Goal: Task Accomplishment & Management: Manage account settings

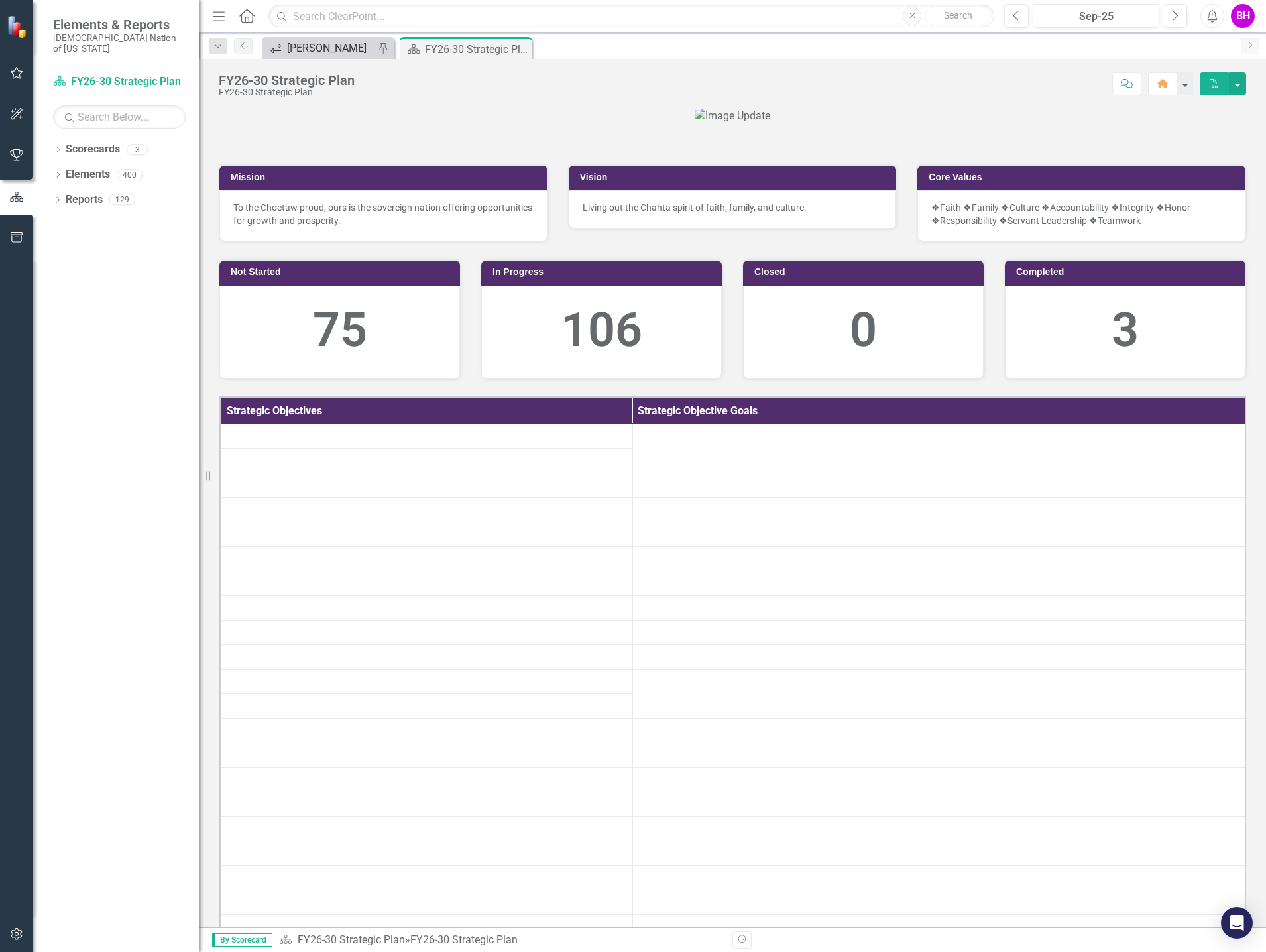
click at [331, 55] on div "[PERSON_NAME]" at bounding box center [331, 48] width 87 height 17
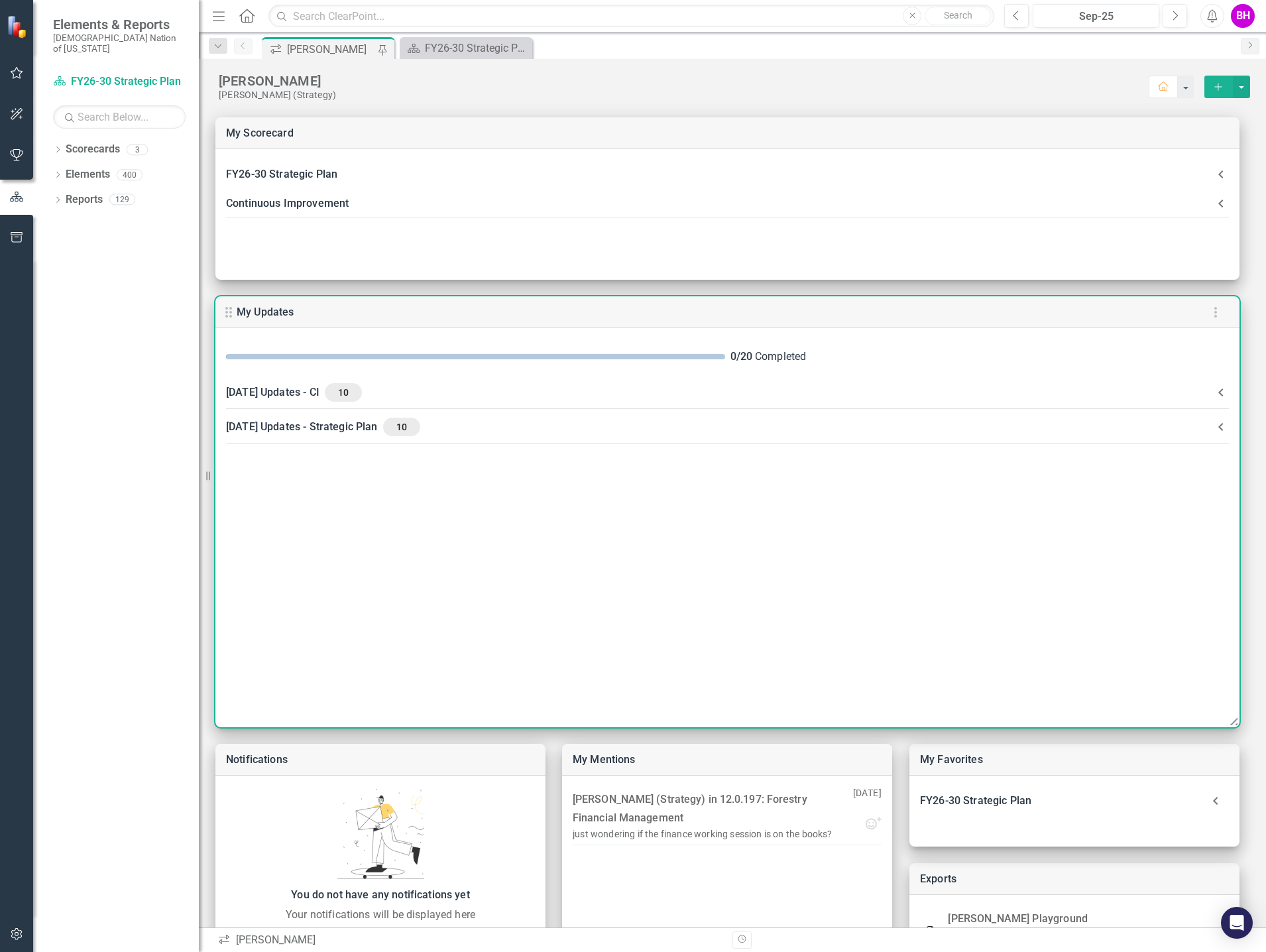
click at [1216, 421] on icon at bounding box center [1222, 427] width 16 height 16
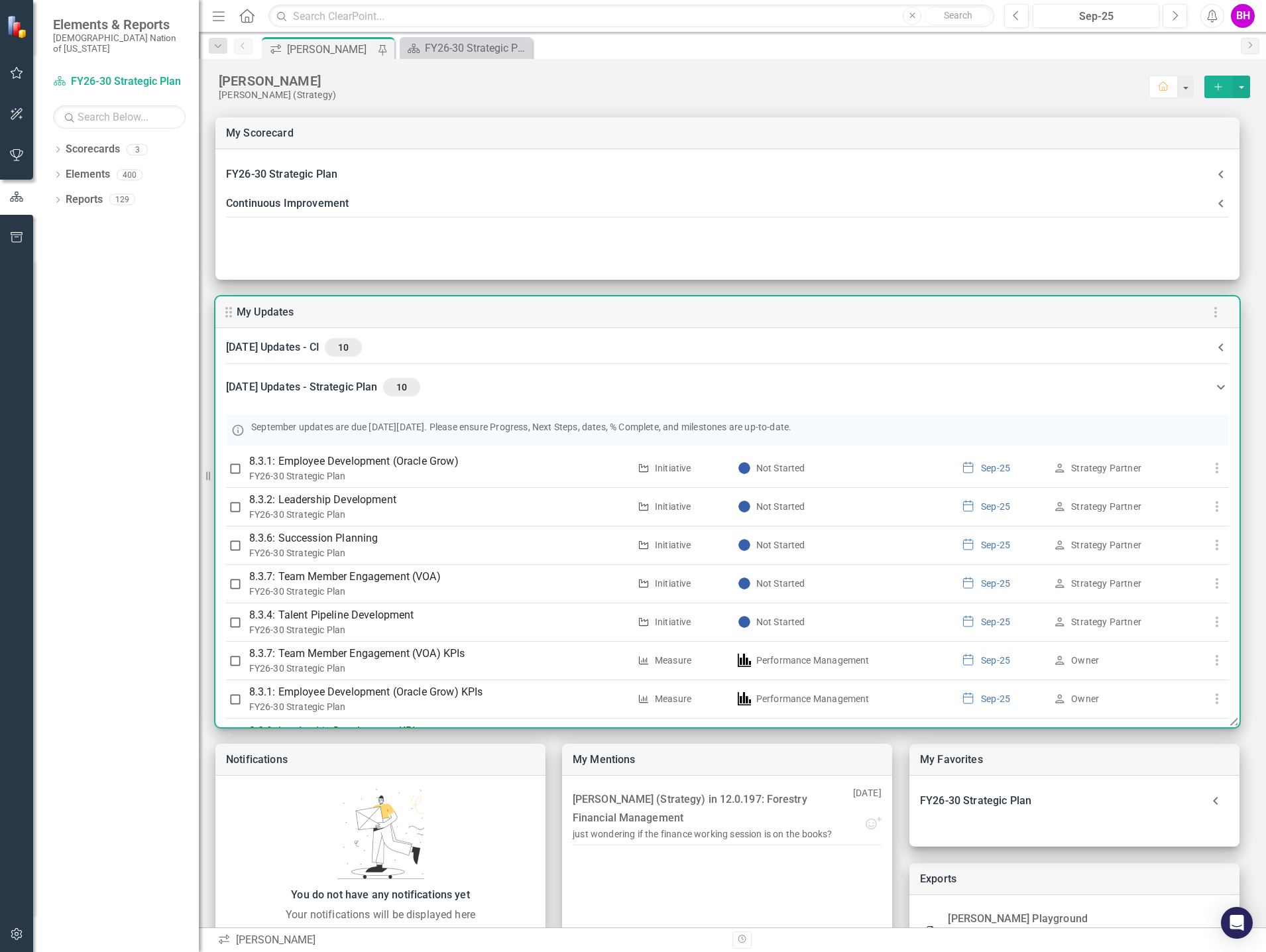
scroll to position [66, 0]
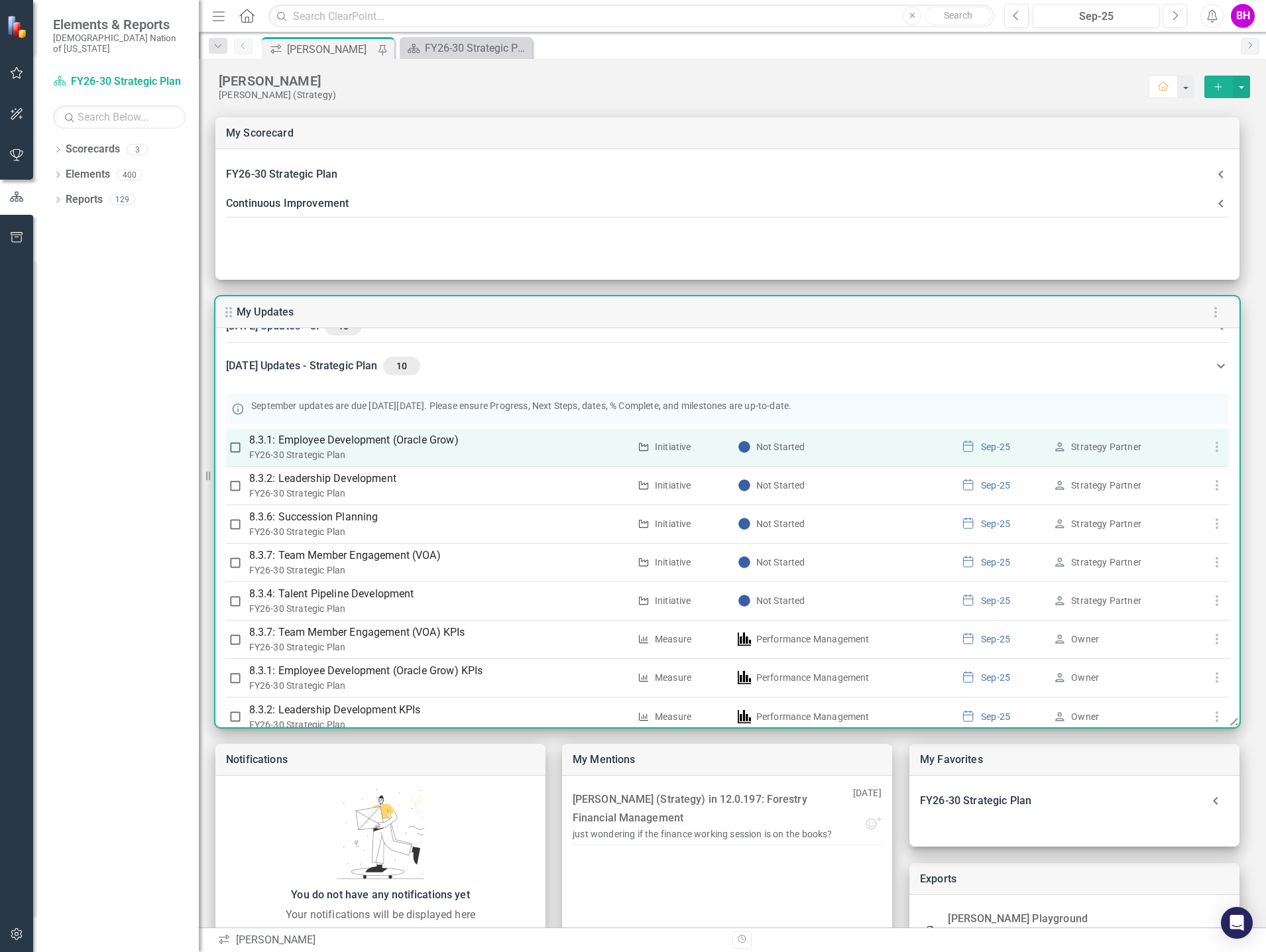
click at [401, 440] on p "8.3.1: Employee Development (Oracle Grow)" at bounding box center [439, 440] width 380 height 16
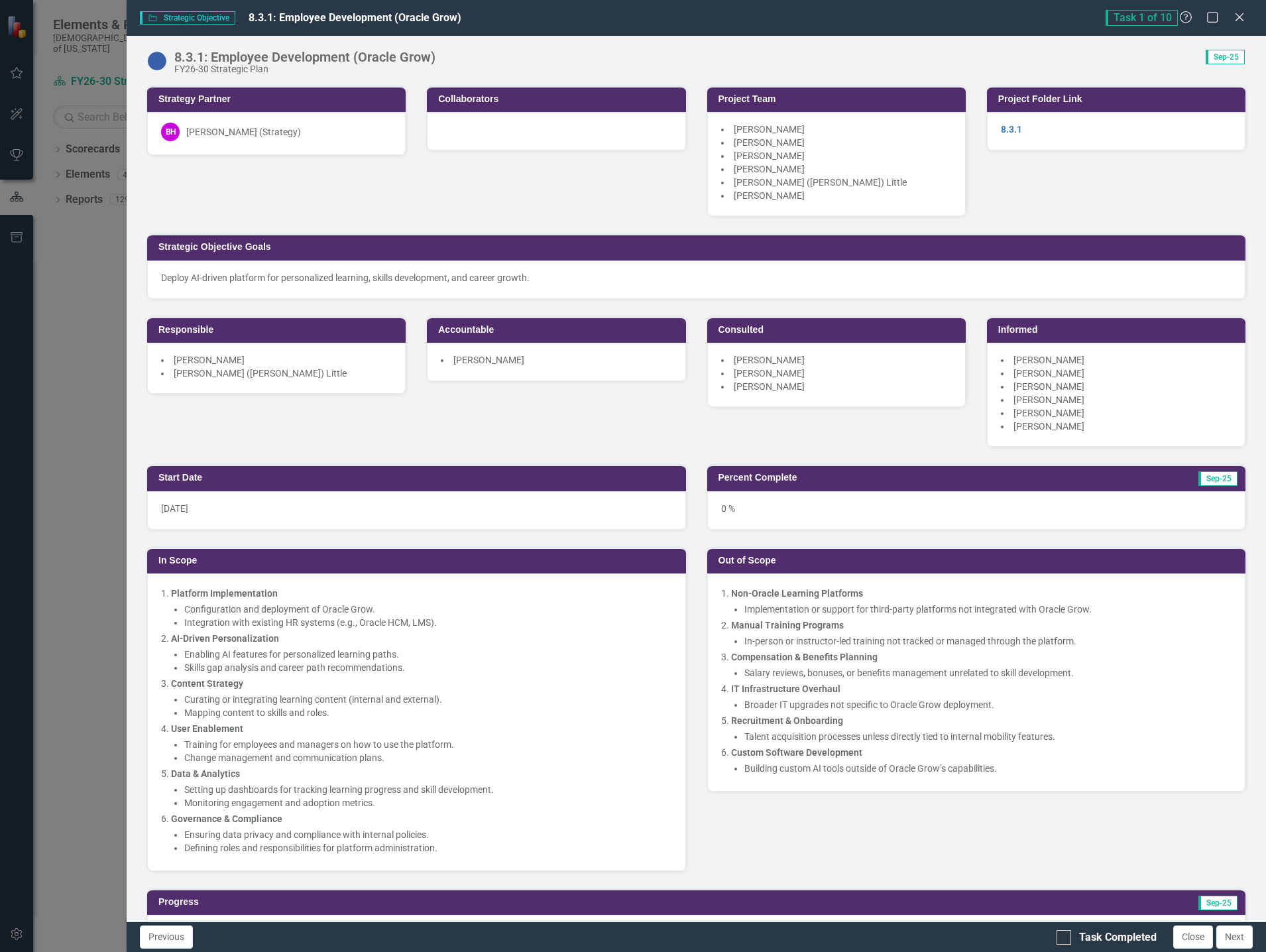
drag, startPoint x: 550, startPoint y: 279, endPoint x: 209, endPoint y: 278, distance: 341.0
click at [212, 279] on p "Deploy AI-driven platform for personalized learning, skills development, and ca…" at bounding box center [696, 277] width 1071 height 13
click at [191, 268] on div "Deploy AI-driven platform for personalized learning, skills development, and ca…" at bounding box center [696, 279] width 1099 height 39
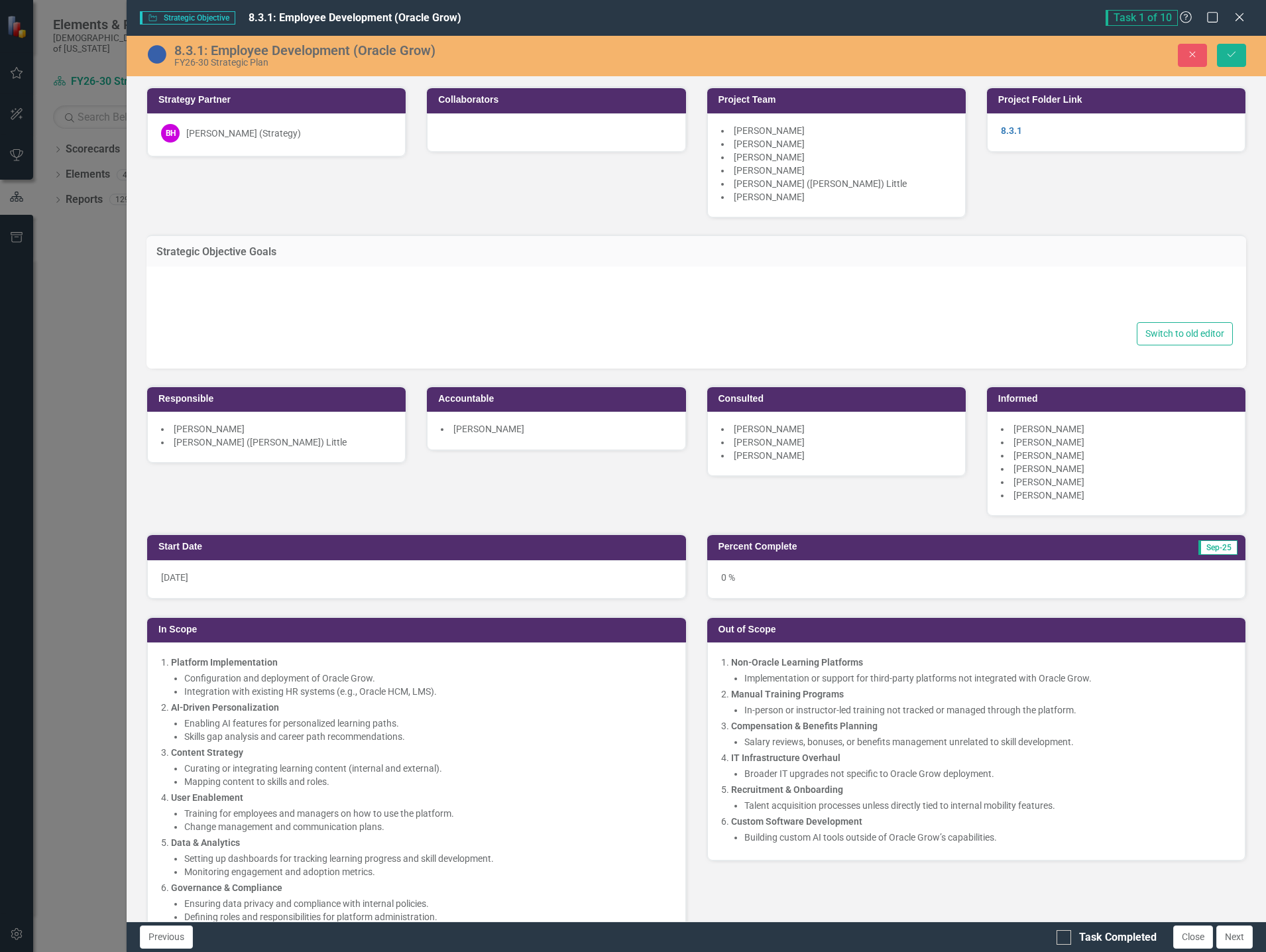
type textarea "<p>Deploy AI-driven platform for personalized learning, skills development, and…"
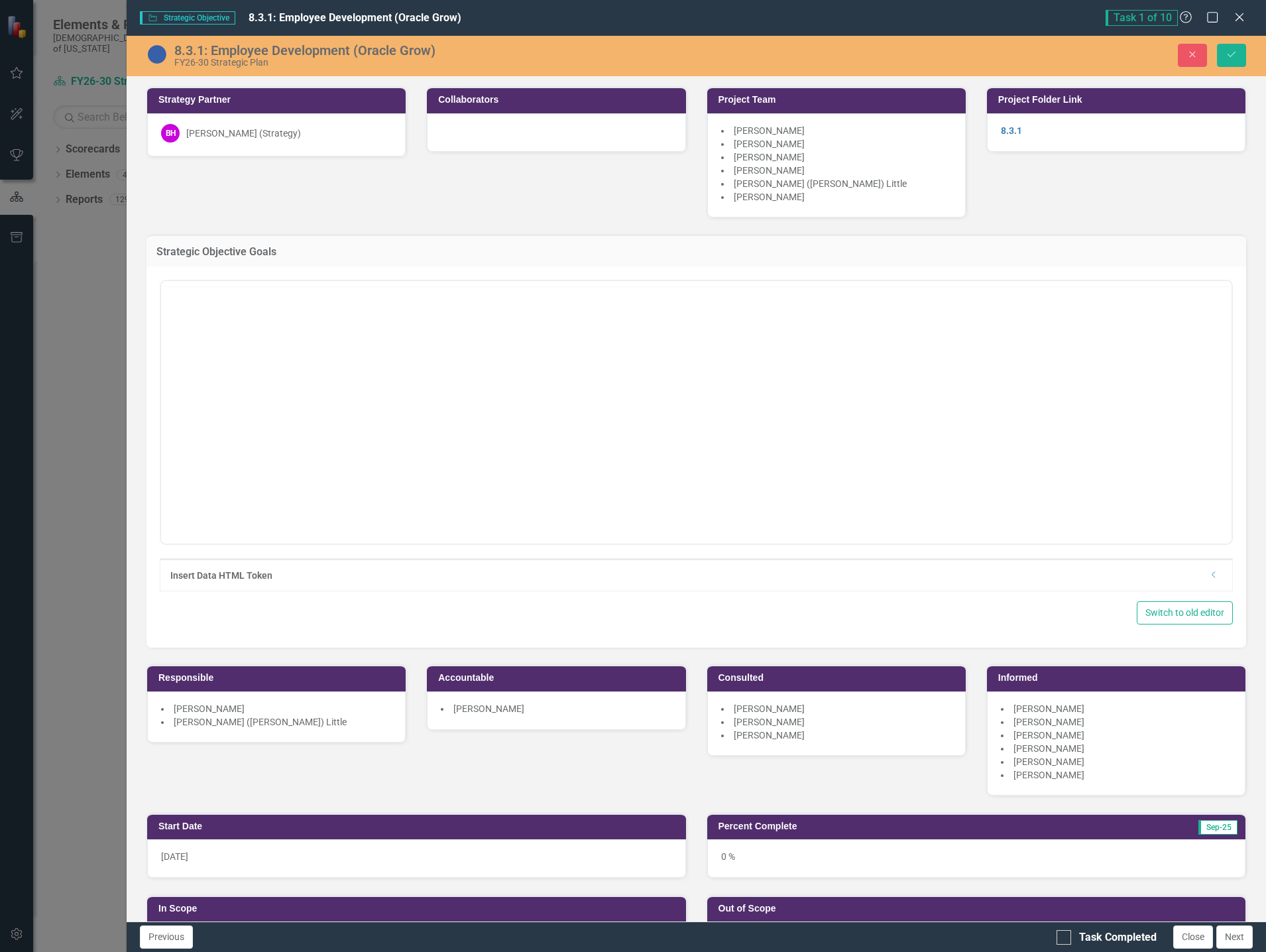
scroll to position [0, 0]
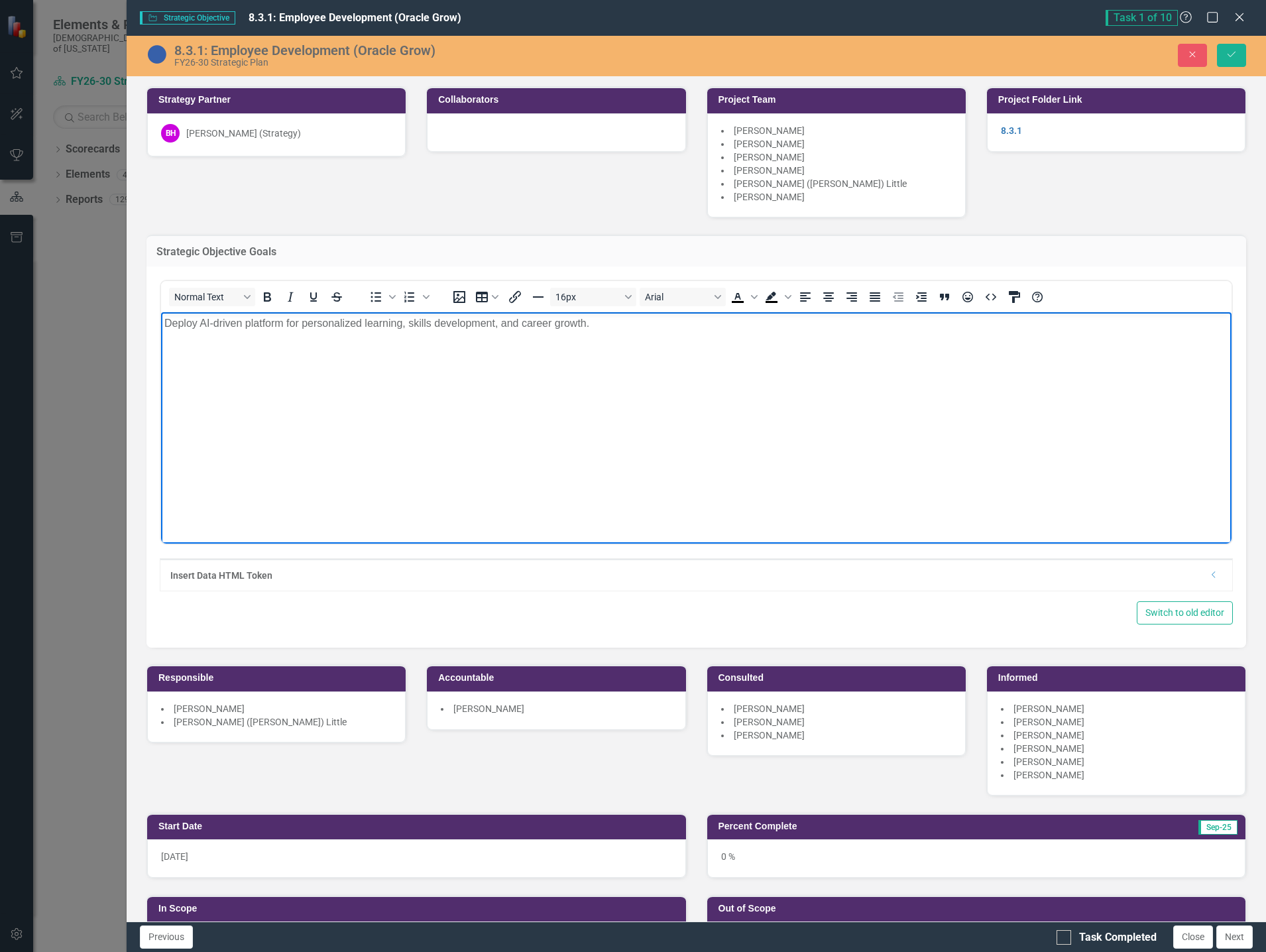
drag, startPoint x: 595, startPoint y: 322, endPoint x: 127, endPoint y: 301, distance: 468.5
click at [161, 312] on html "Deploy AI-driven platform for personalized learning, skills development, and ca…" at bounding box center [696, 411] width 1071 height 199
copy p "Deploy AI-driven platform for personalized learning, skills development, and ca…"
click at [1191, 49] on button "Close" at bounding box center [1192, 55] width 29 height 23
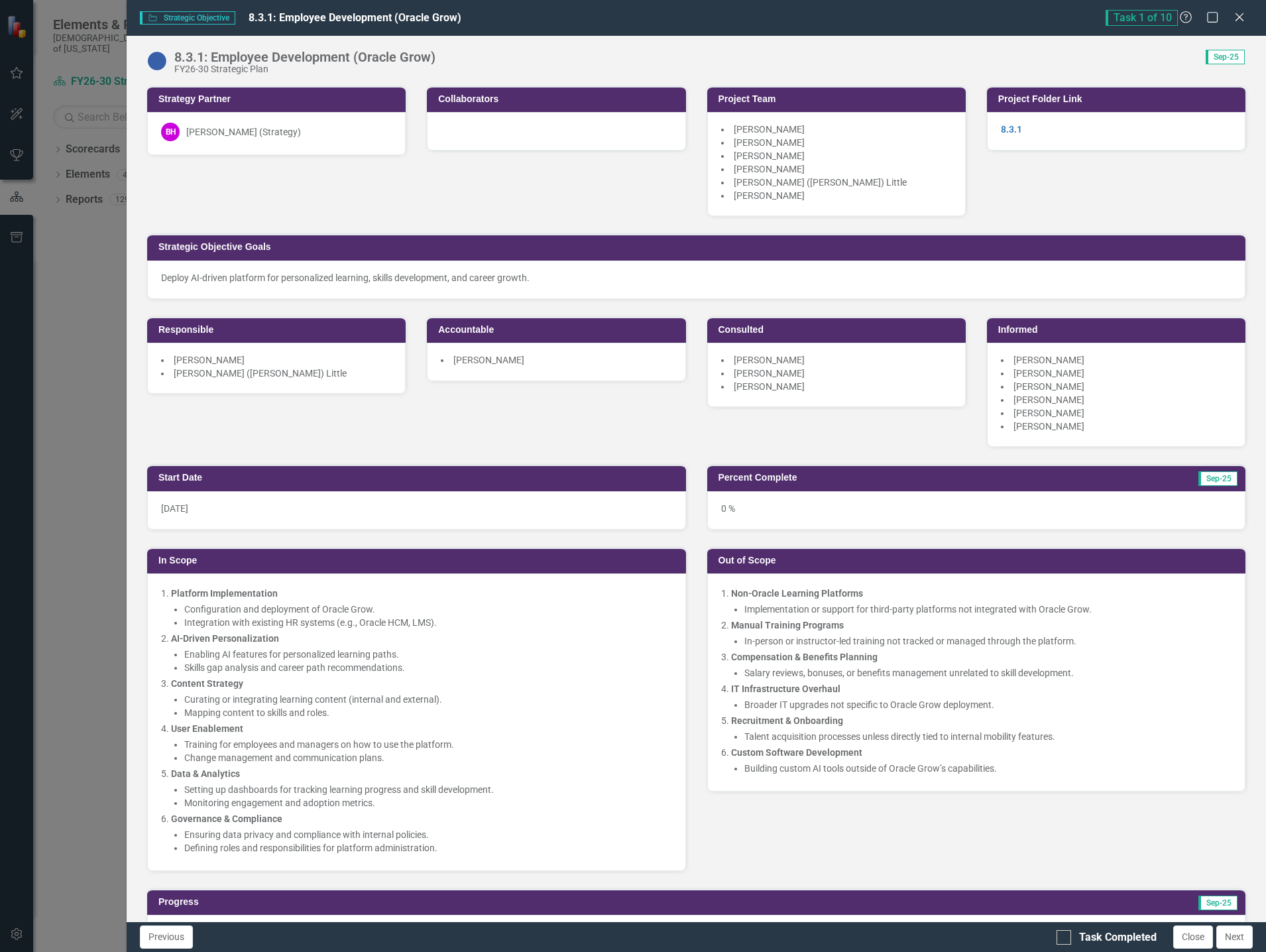
click at [1238, 13] on icon "Close" at bounding box center [1240, 17] width 13 height 11
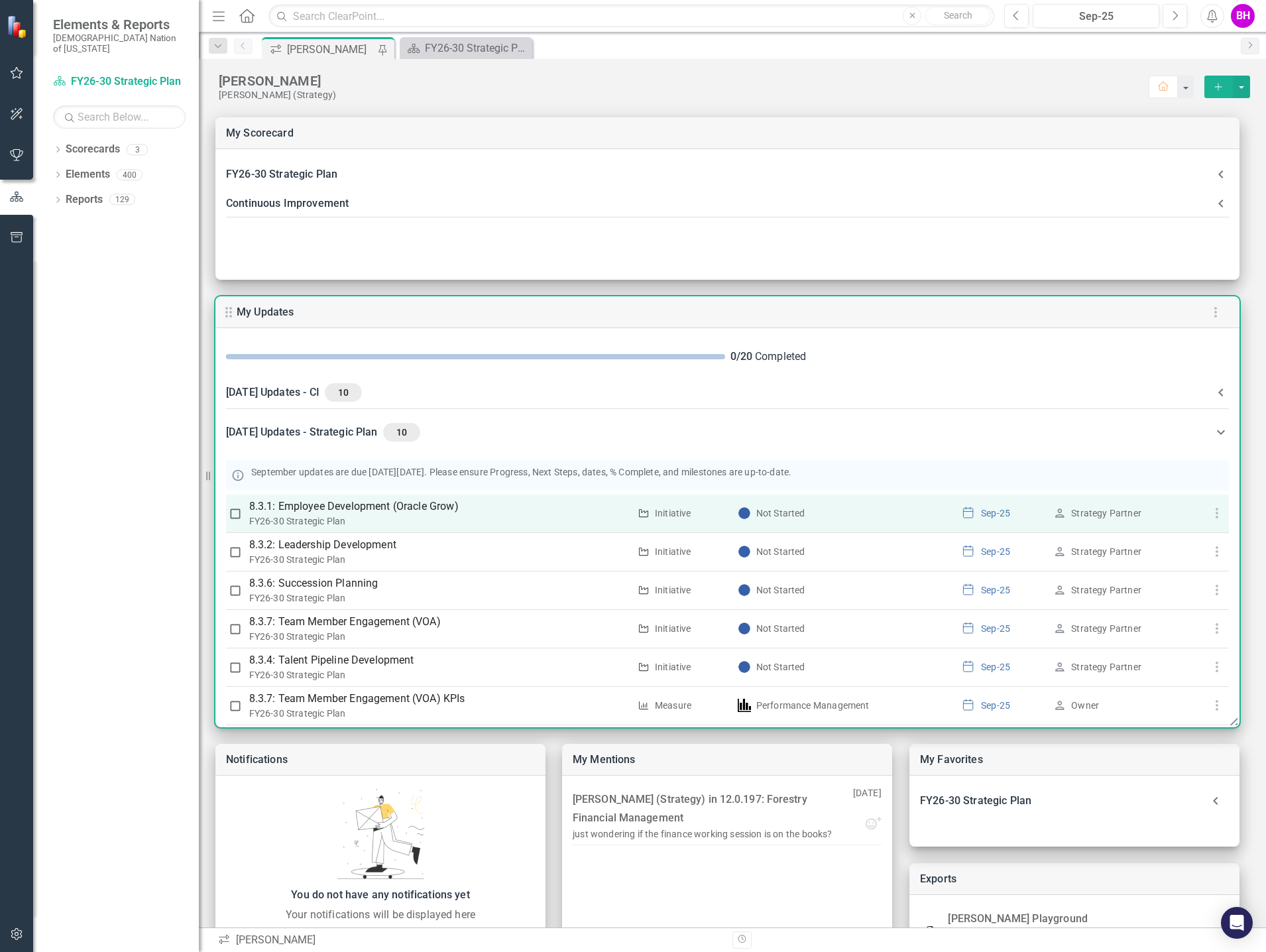
click at [374, 513] on p "8.3.1: Employee Development (Oracle Grow)" at bounding box center [439, 507] width 380 height 16
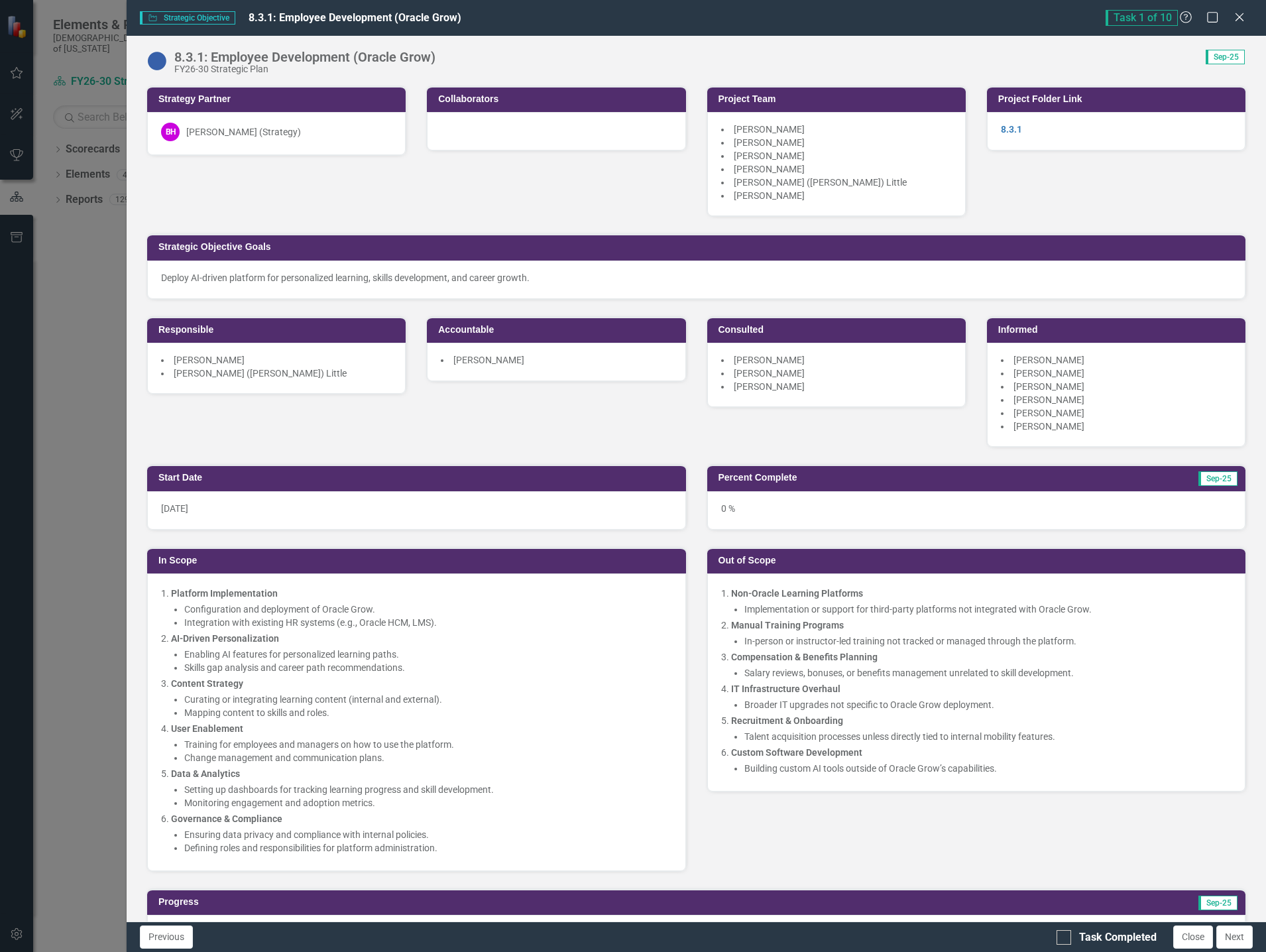
click at [1235, 11] on div "Close" at bounding box center [1240, 18] width 13 height 15
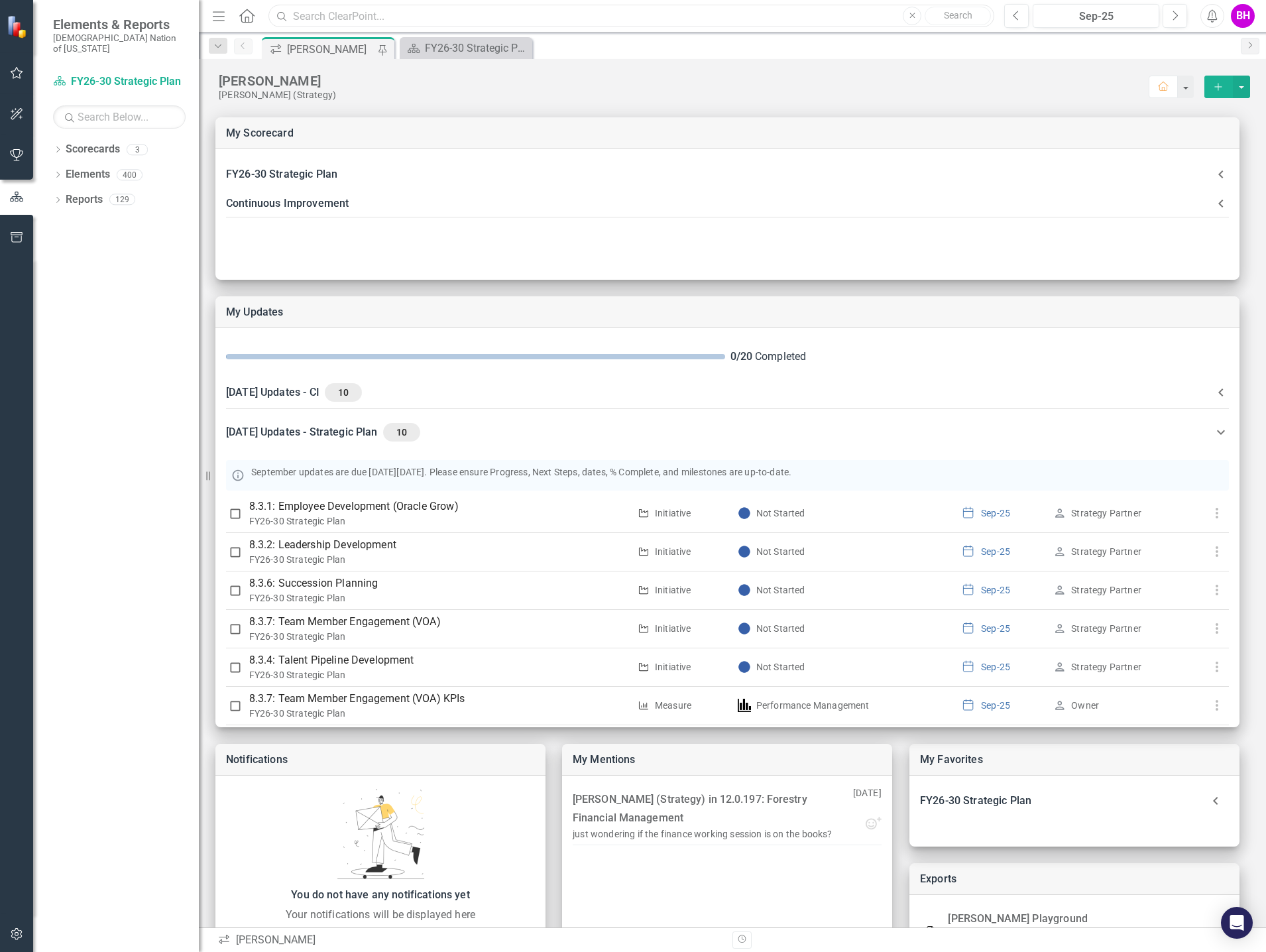
click at [408, 14] on input "text" at bounding box center [631, 16] width 726 height 23
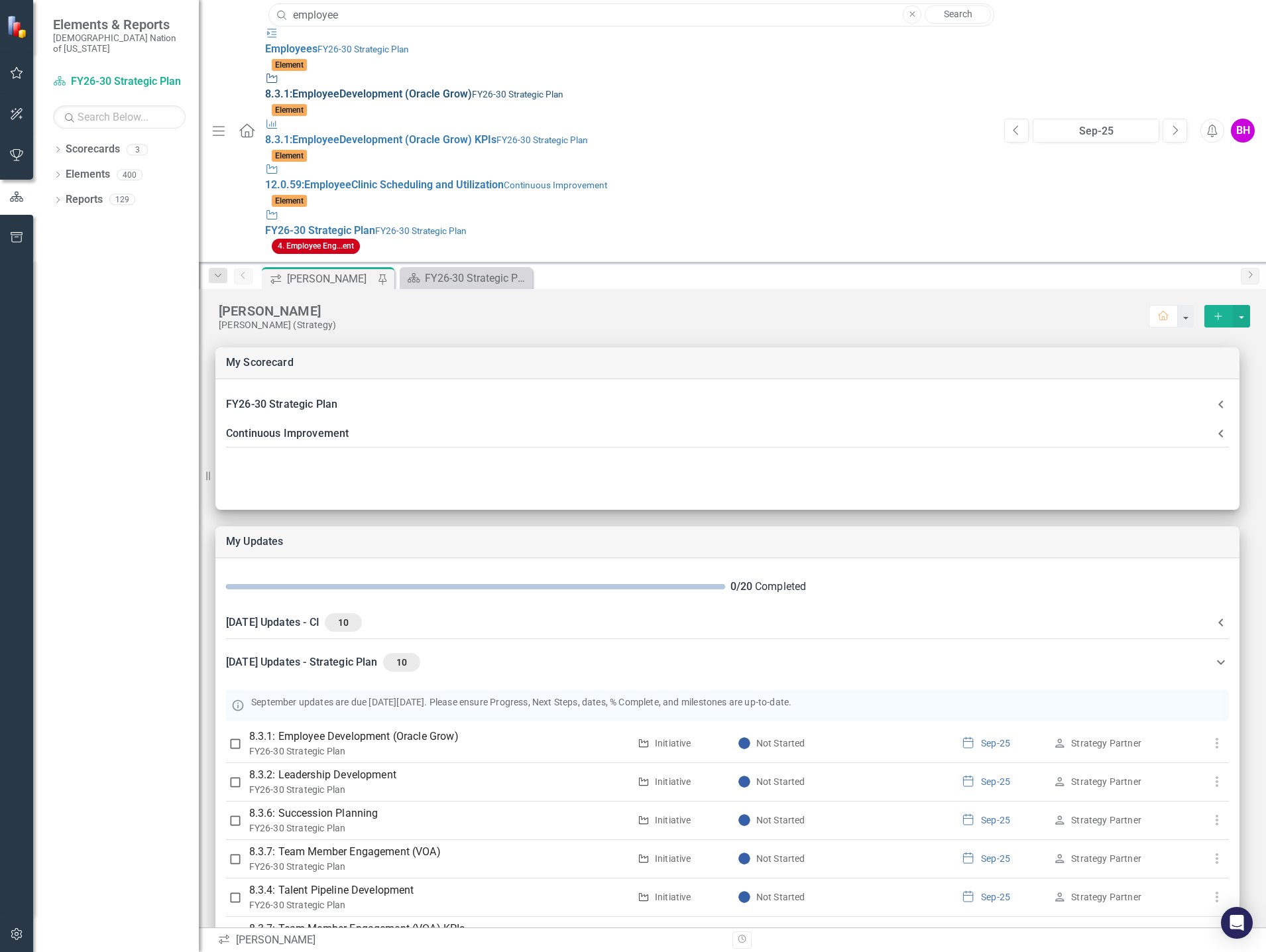
type input "employee"
click at [365, 71] on div "Strategic Objective 8.3.1: Employee Development (Oracle Grow) FY26-30 Strategic…" at bounding box center [628, 87] width 726 height 31
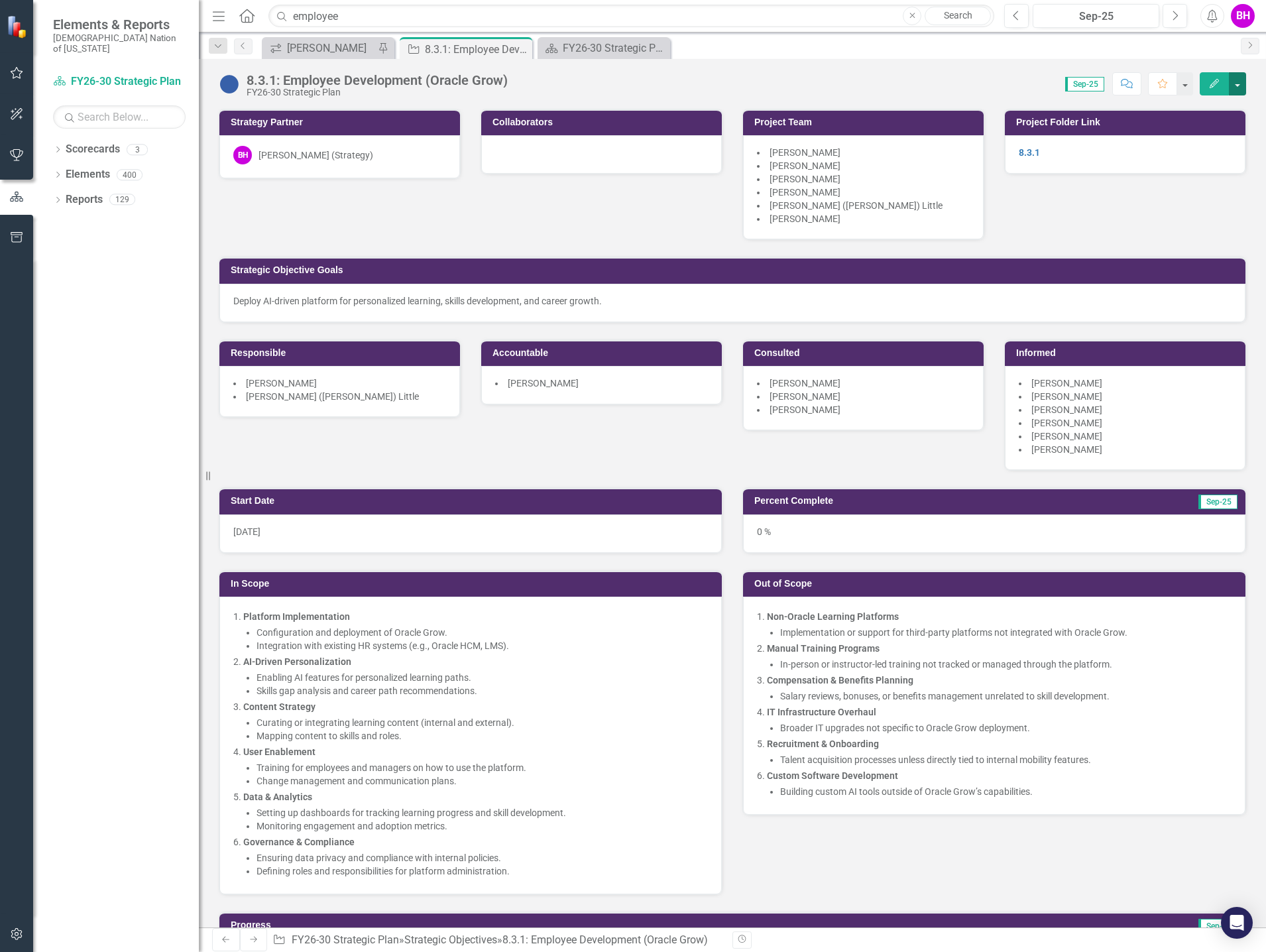
click at [1244, 90] on button "button" at bounding box center [1238, 84] width 17 height 23
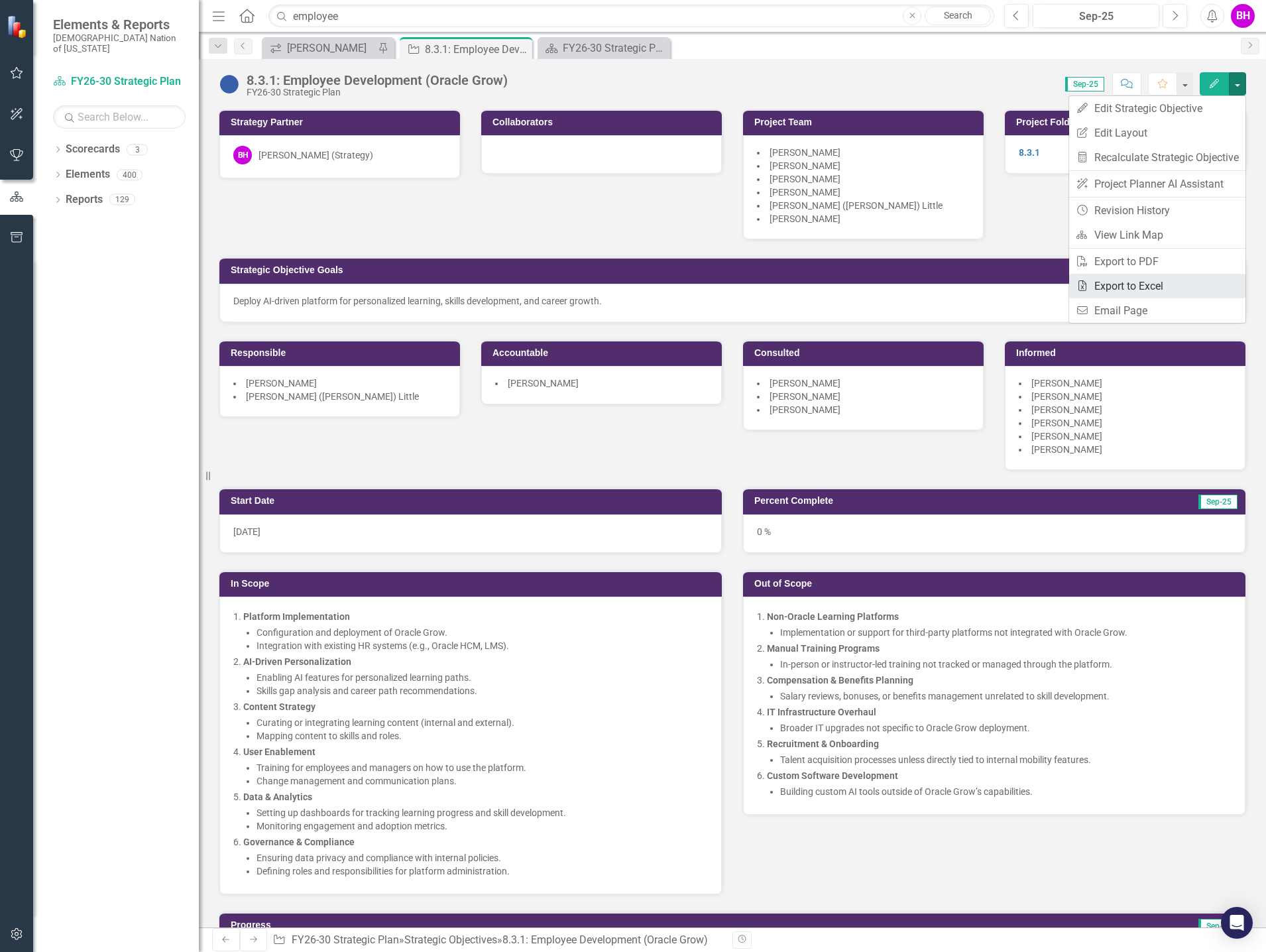
click at [1195, 287] on link "Excel Export to Excel" at bounding box center [1158, 286] width 176 height 25
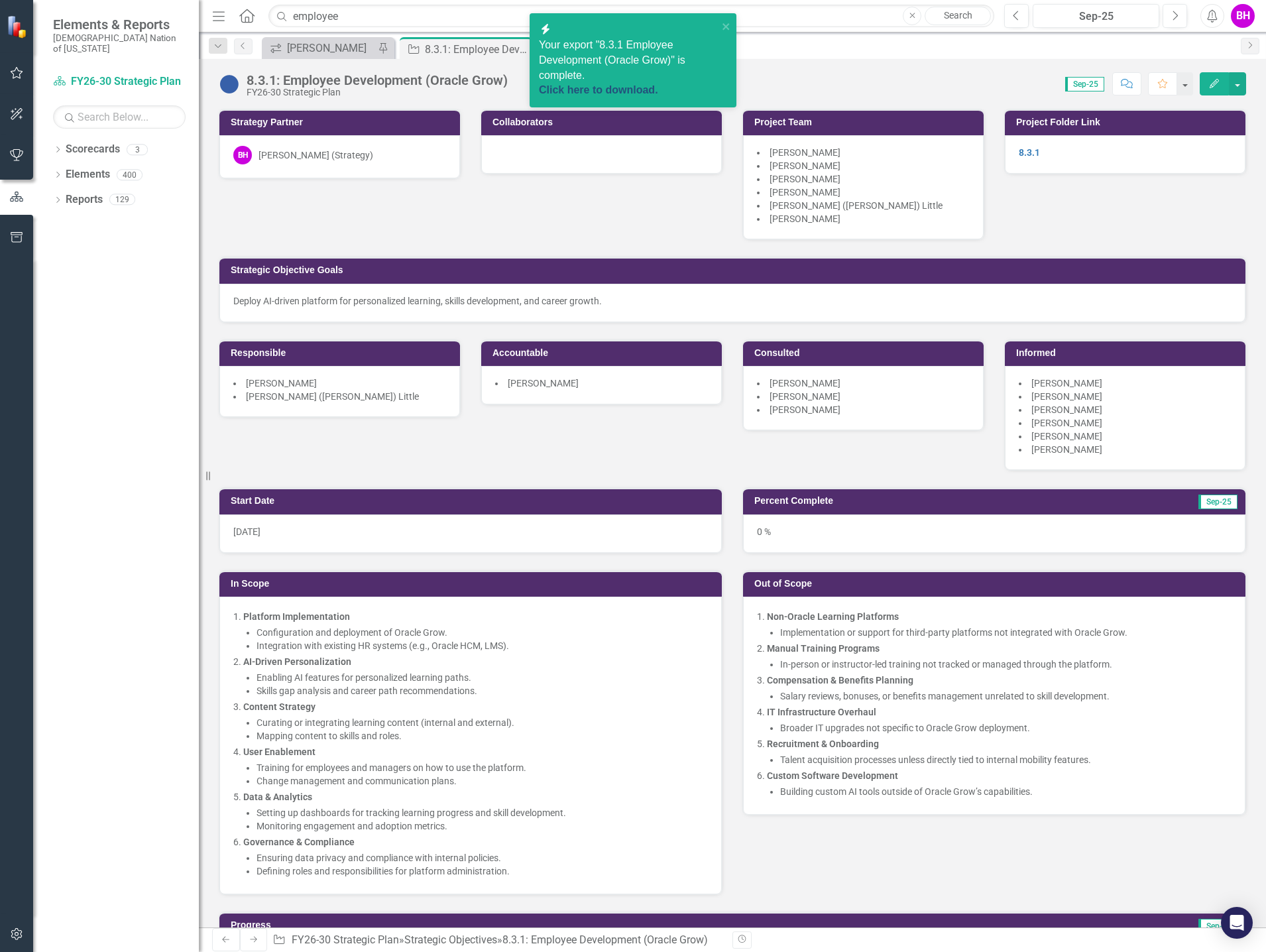
click at [630, 84] on link "Click here to download." at bounding box center [598, 90] width 119 height 11
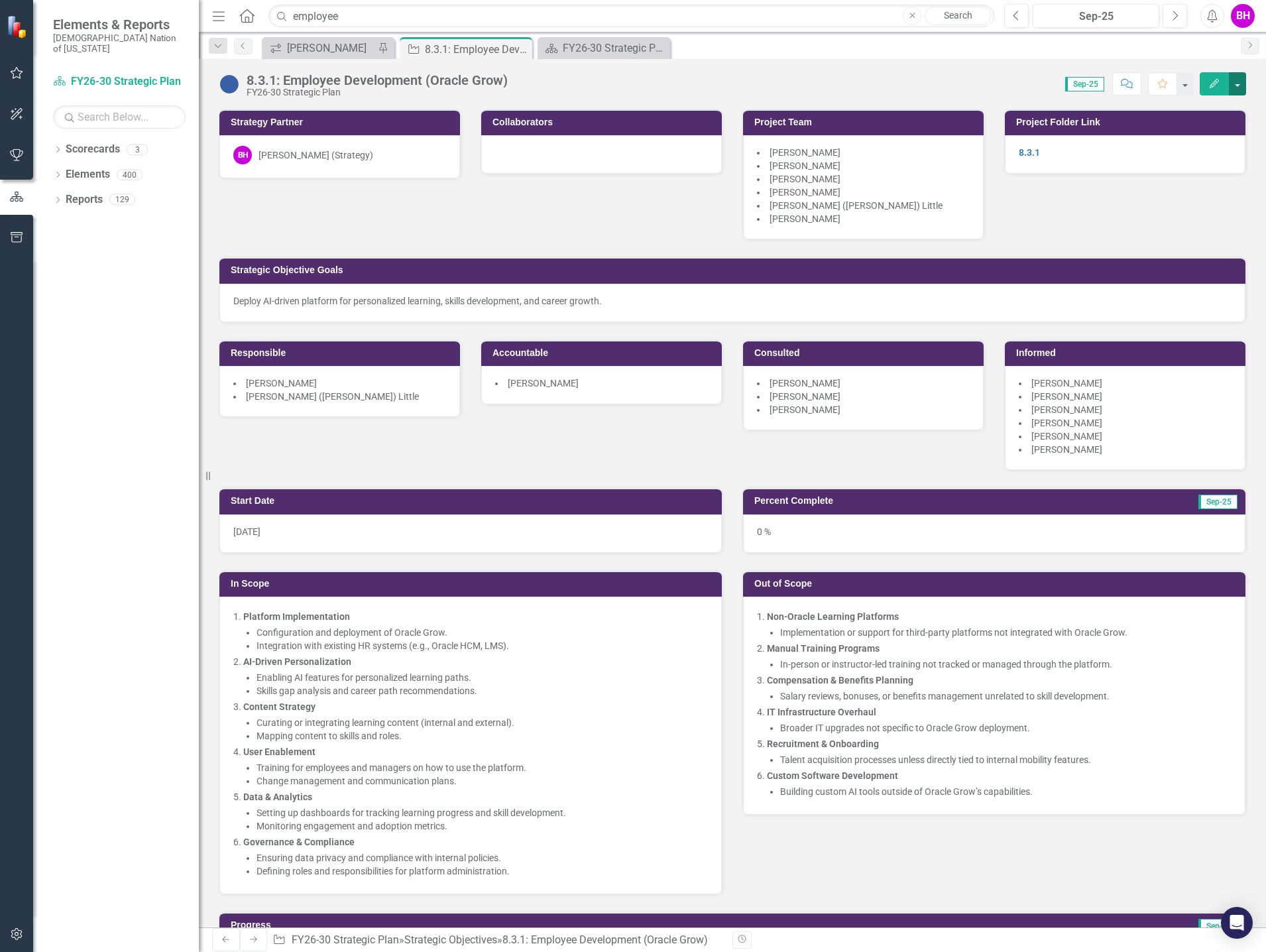
click at [1238, 83] on button "button" at bounding box center [1238, 84] width 17 height 23
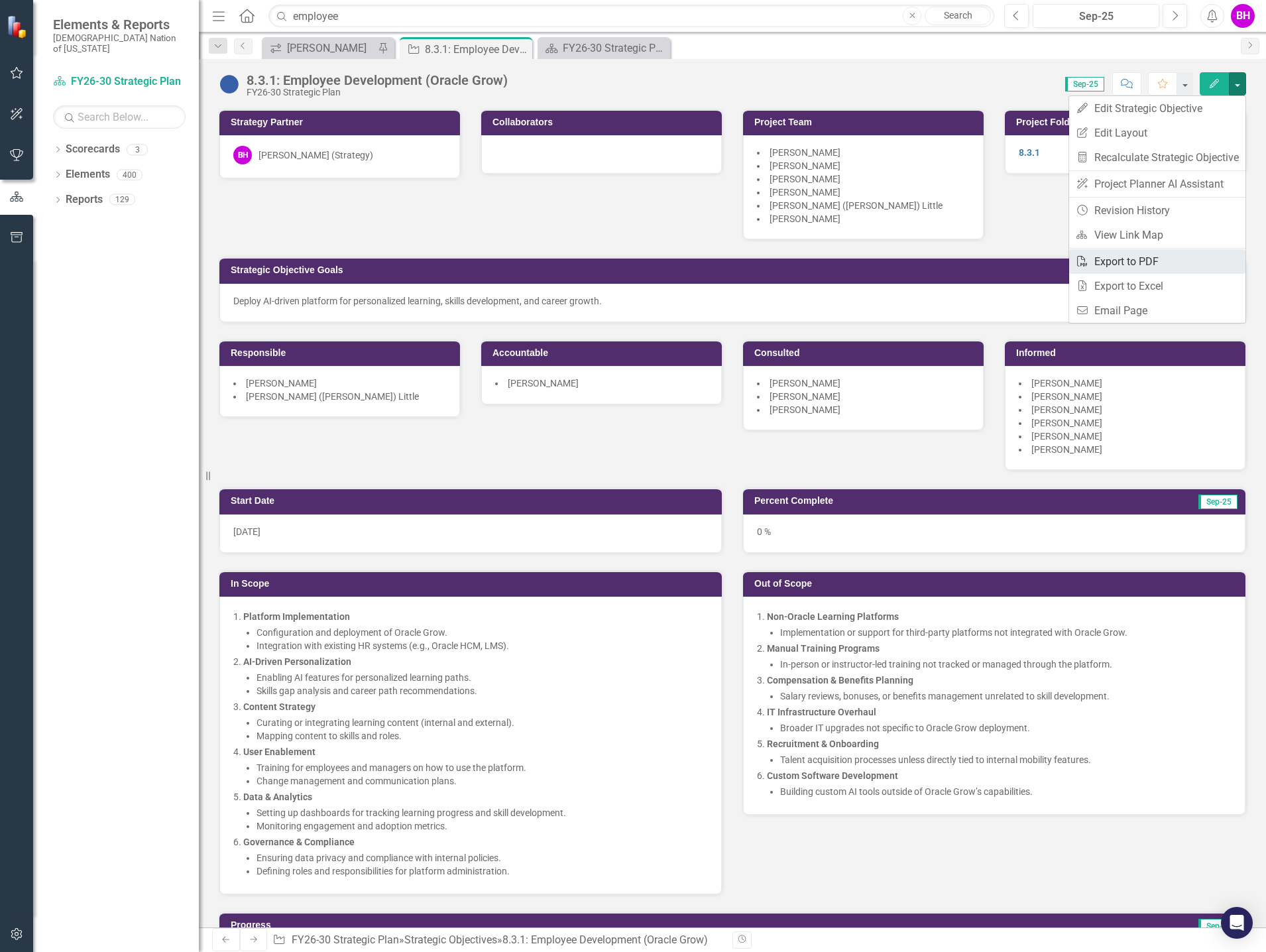
click at [1168, 263] on link "PDF Export to PDF" at bounding box center [1158, 261] width 176 height 25
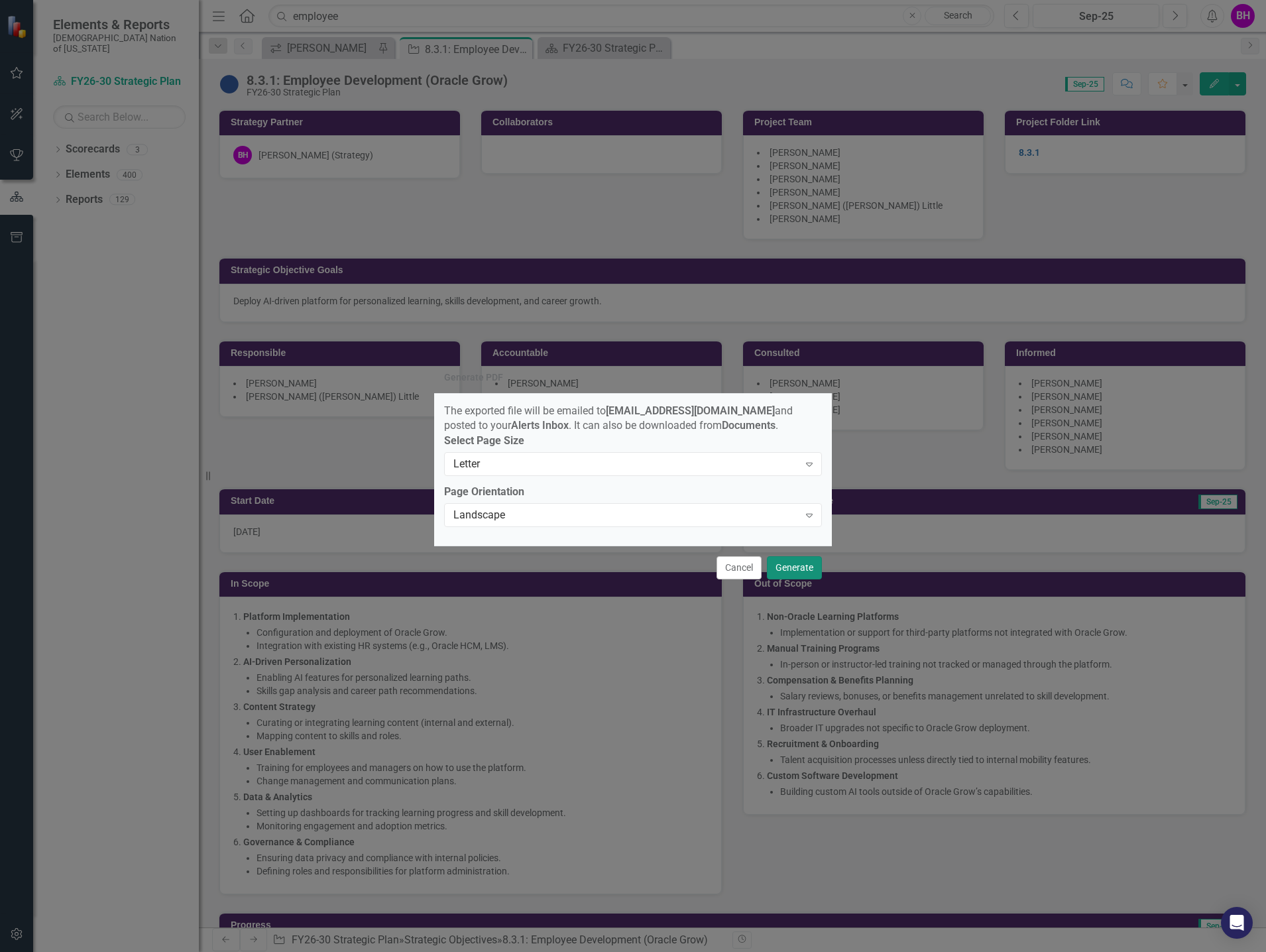
click at [818, 574] on button "Generate" at bounding box center [795, 568] width 55 height 23
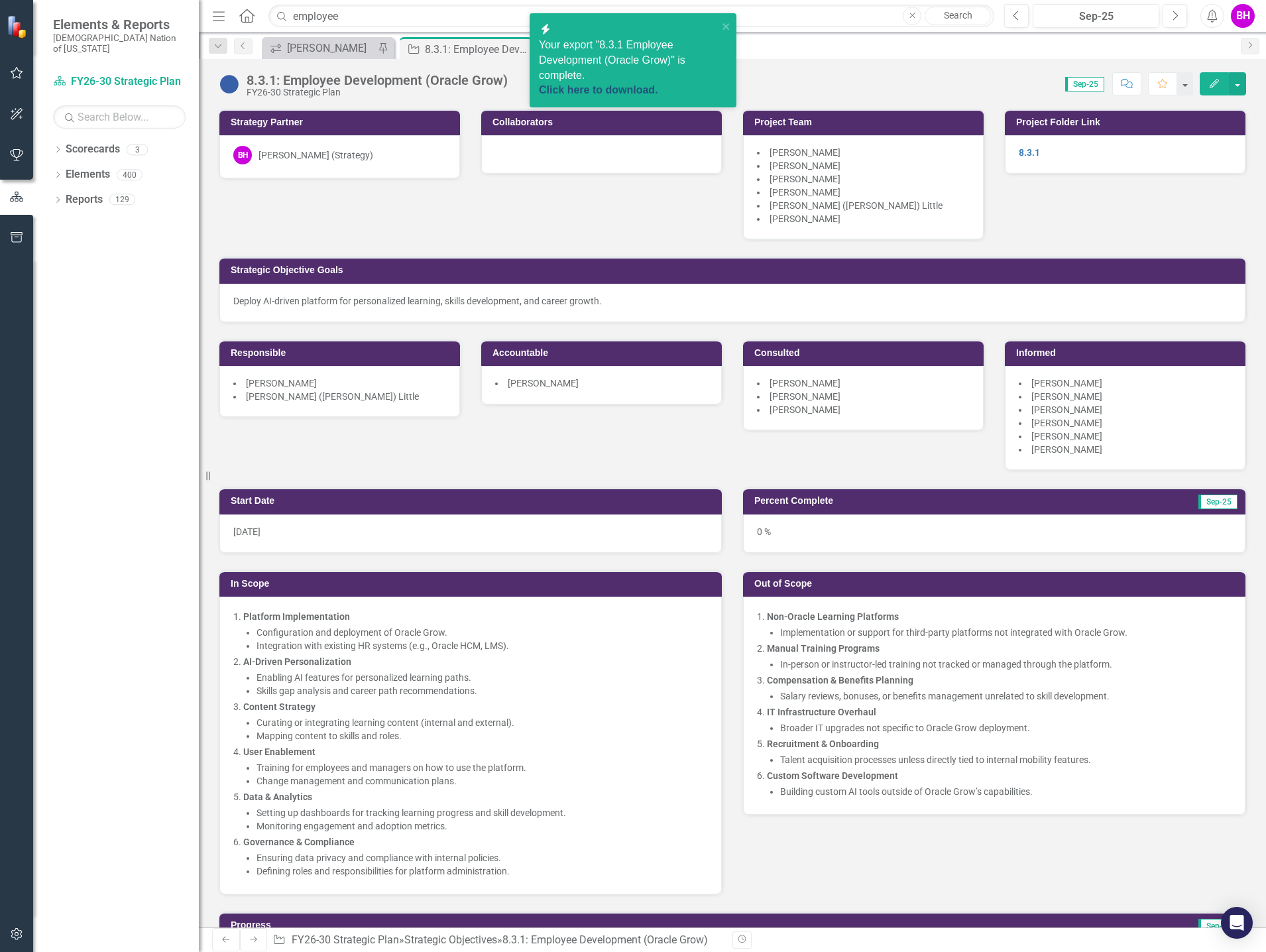
click at [658, 84] on link "Click here to download." at bounding box center [598, 90] width 119 height 11
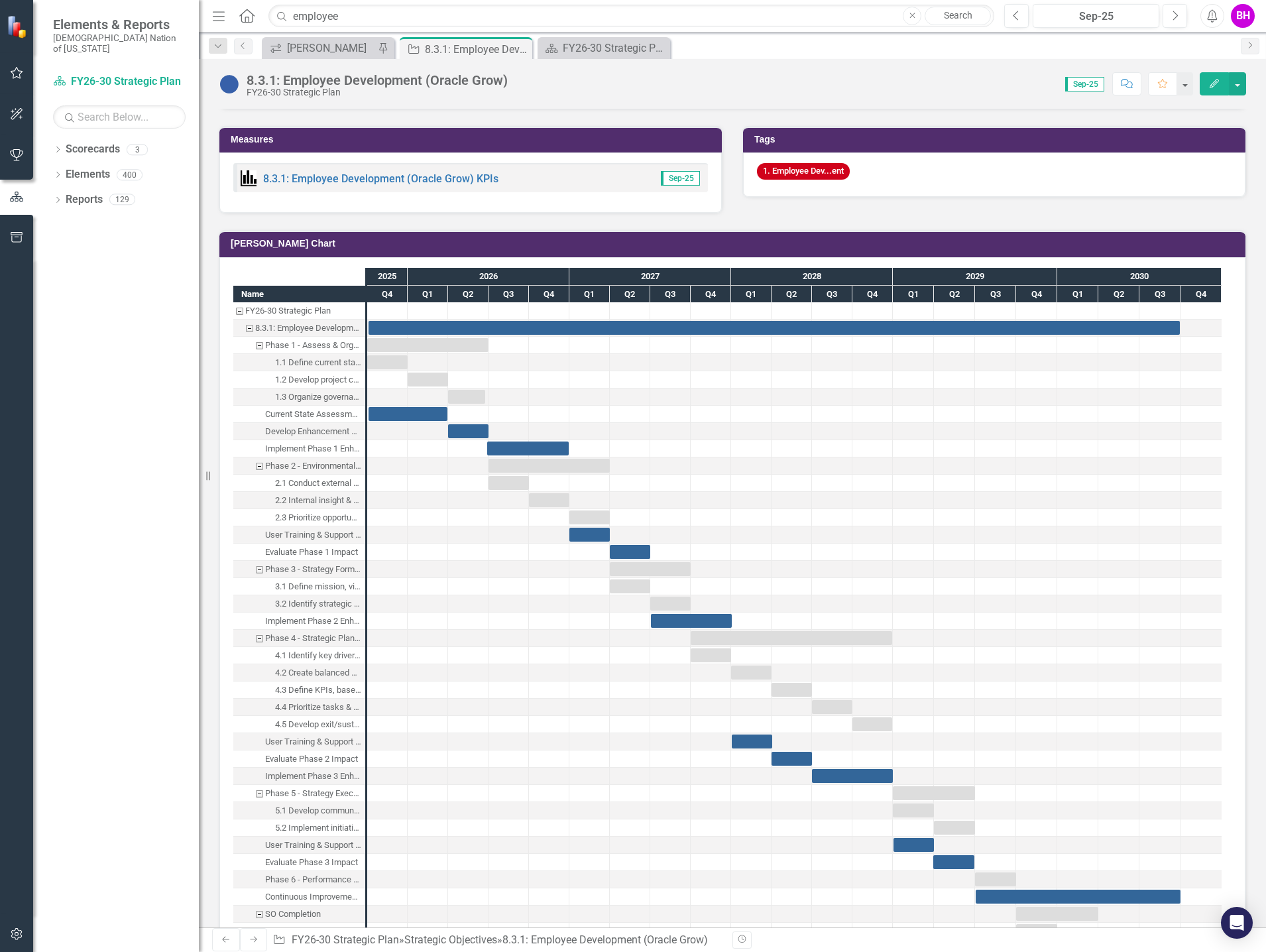
scroll to position [1193, 0]
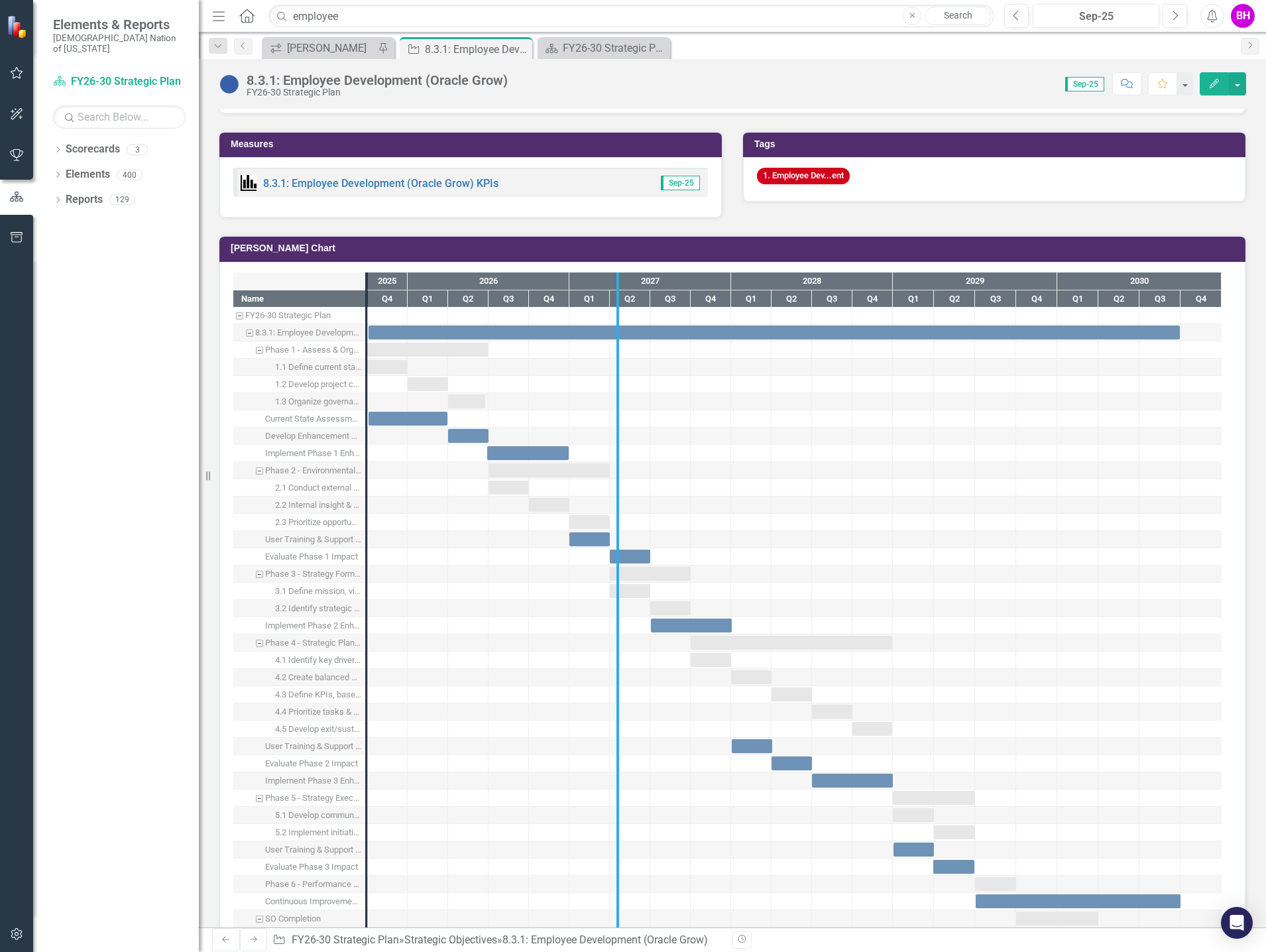
drag, startPoint x: 365, startPoint y: 309, endPoint x: 635, endPoint y: 338, distance: 271.6
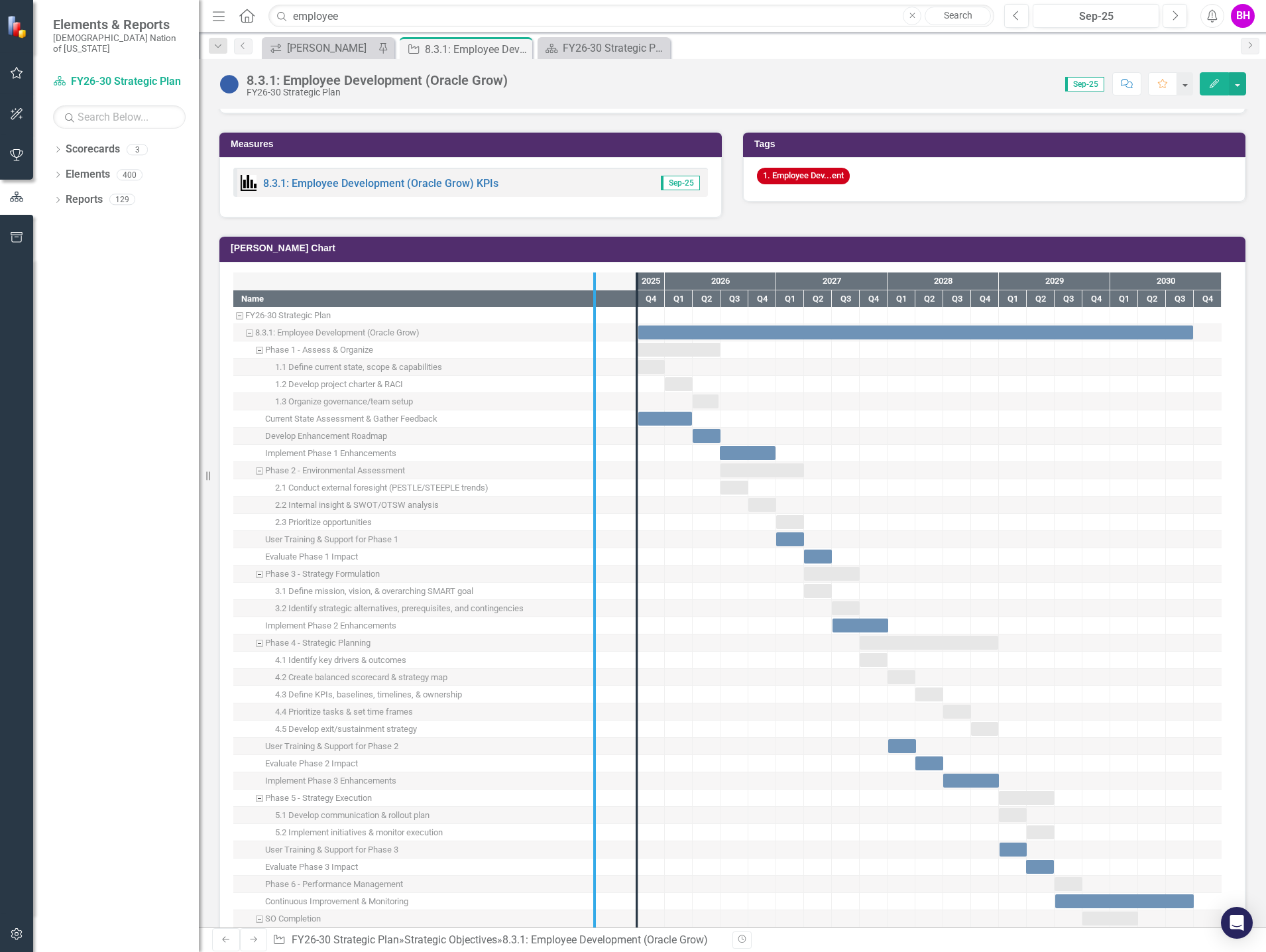
drag, startPoint x: 634, startPoint y: 526, endPoint x: 590, endPoint y: 537, distance: 45.4
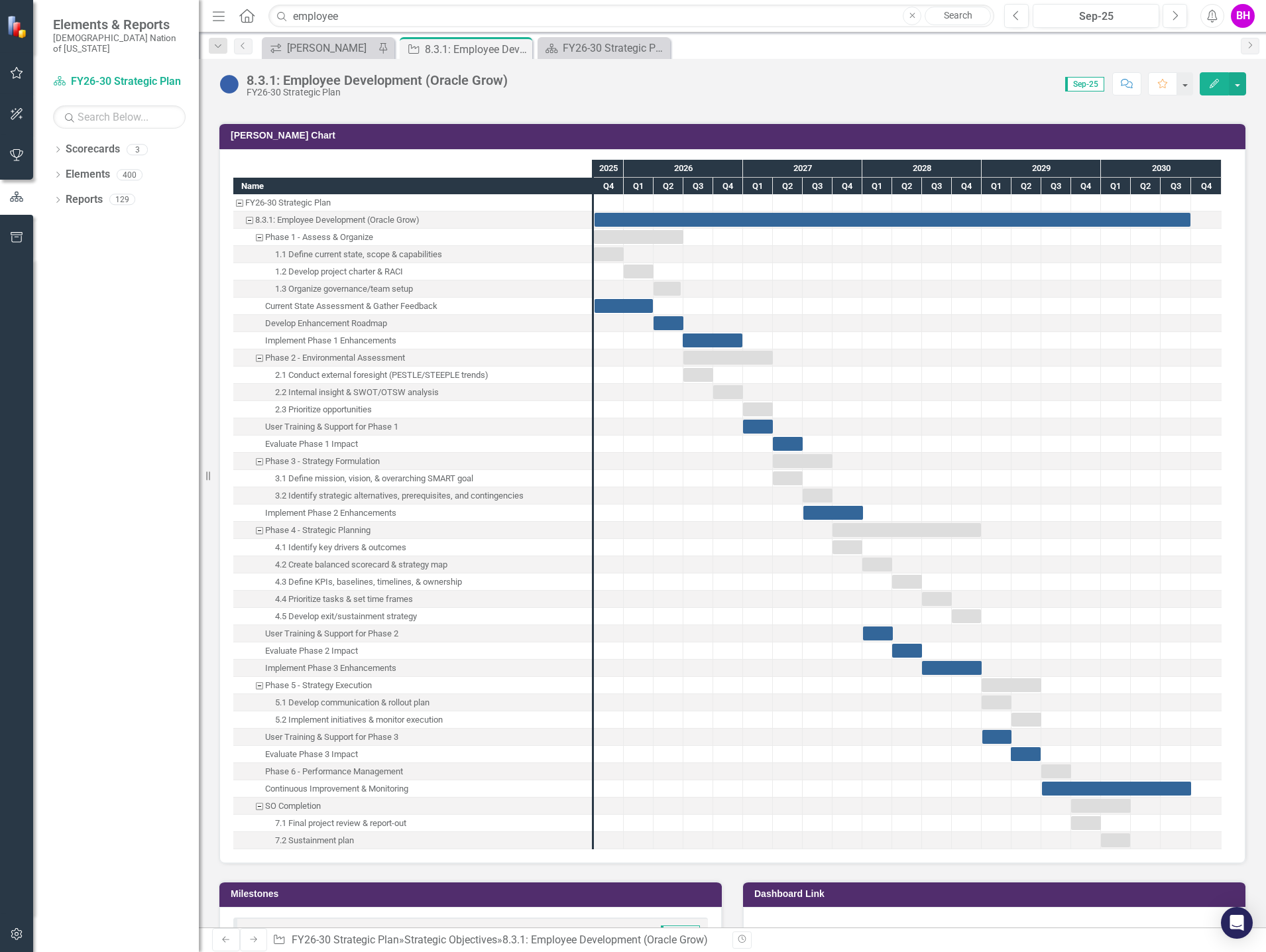
scroll to position [1325, 0]
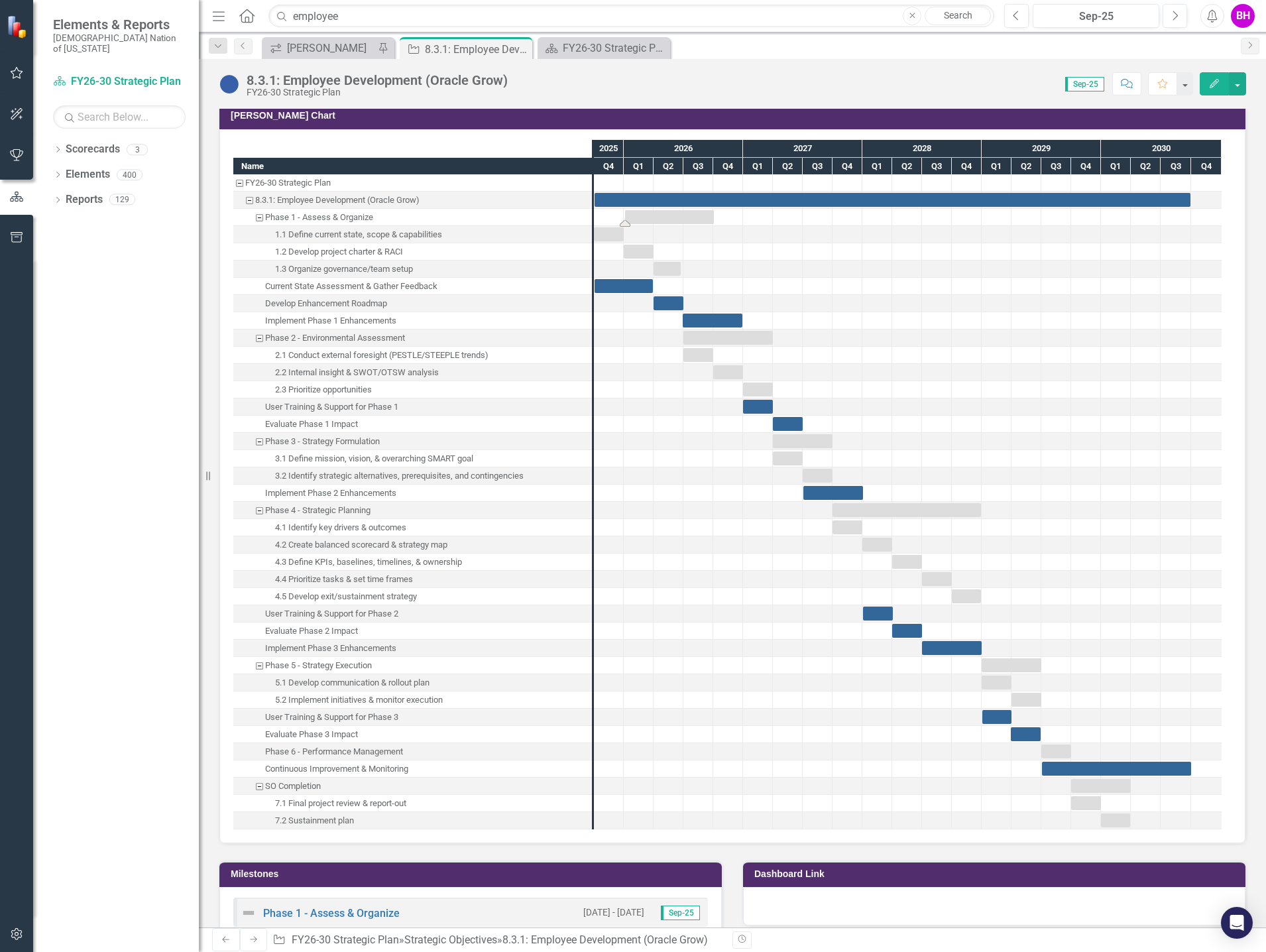
drag, startPoint x: 657, startPoint y: 218, endPoint x: 686, endPoint y: 219, distance: 29.0
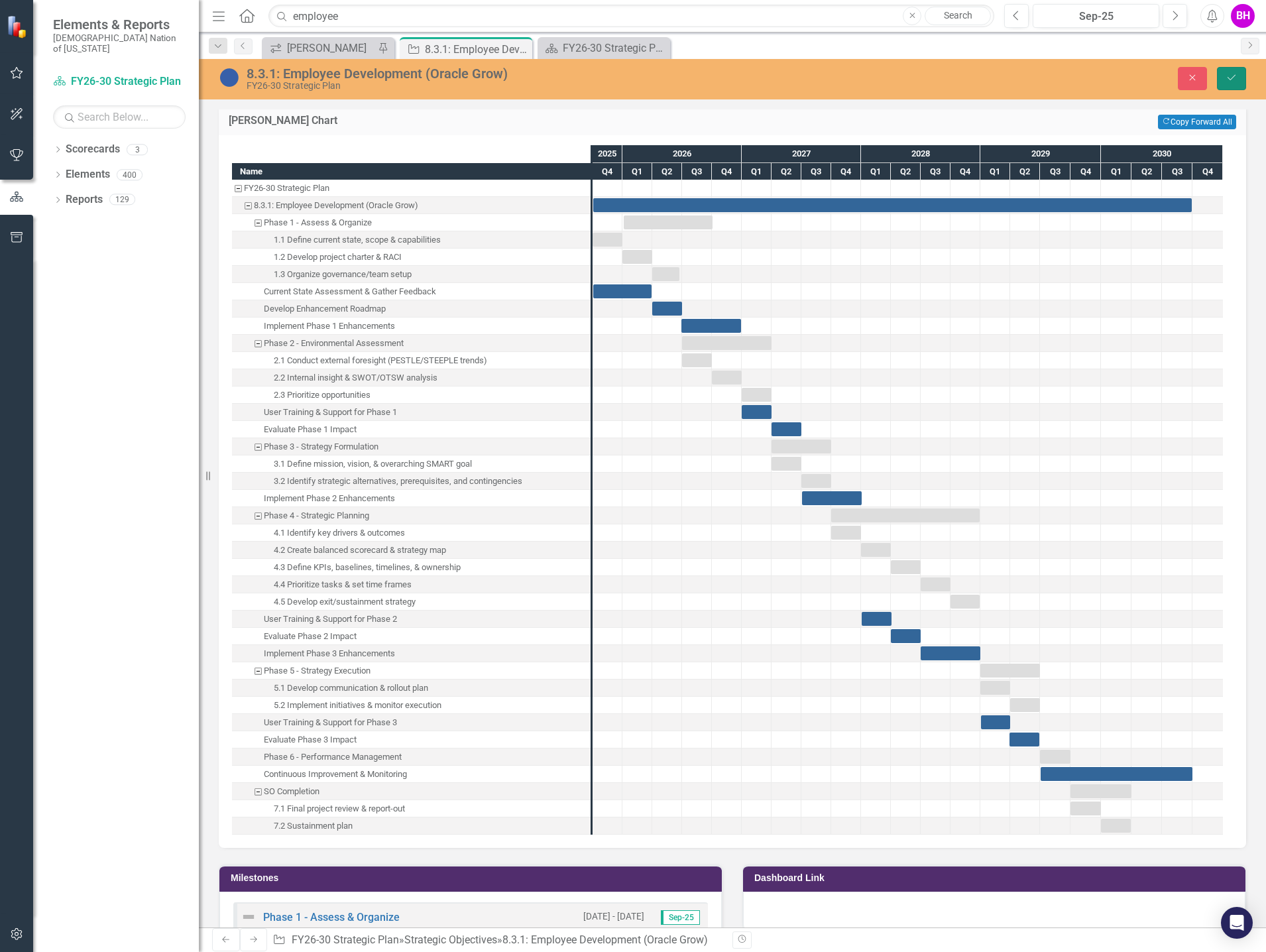
click at [1223, 75] on button "Save" at bounding box center [1232, 79] width 29 height 23
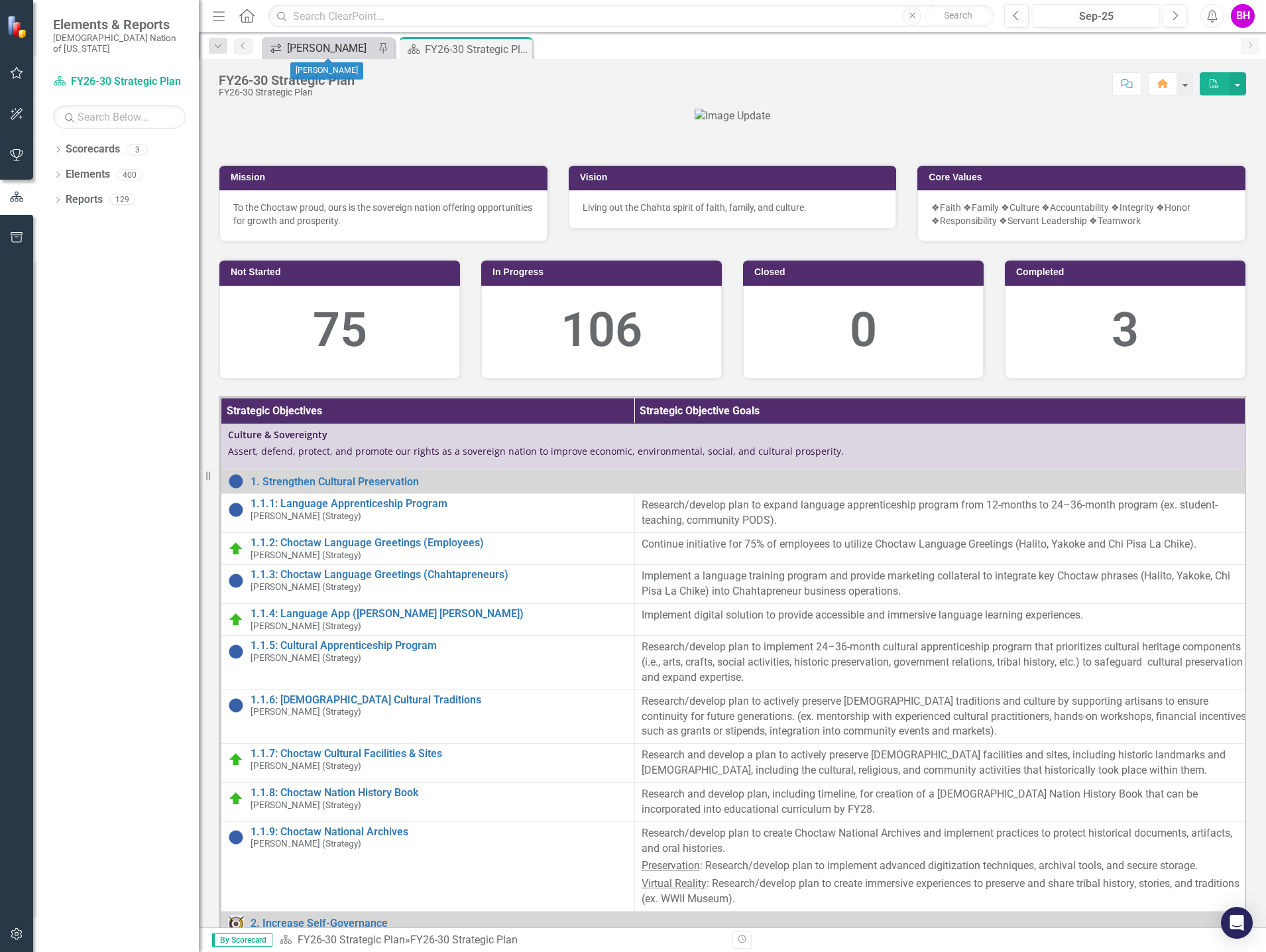
click at [322, 42] on div "[PERSON_NAME]" at bounding box center [331, 48] width 87 height 17
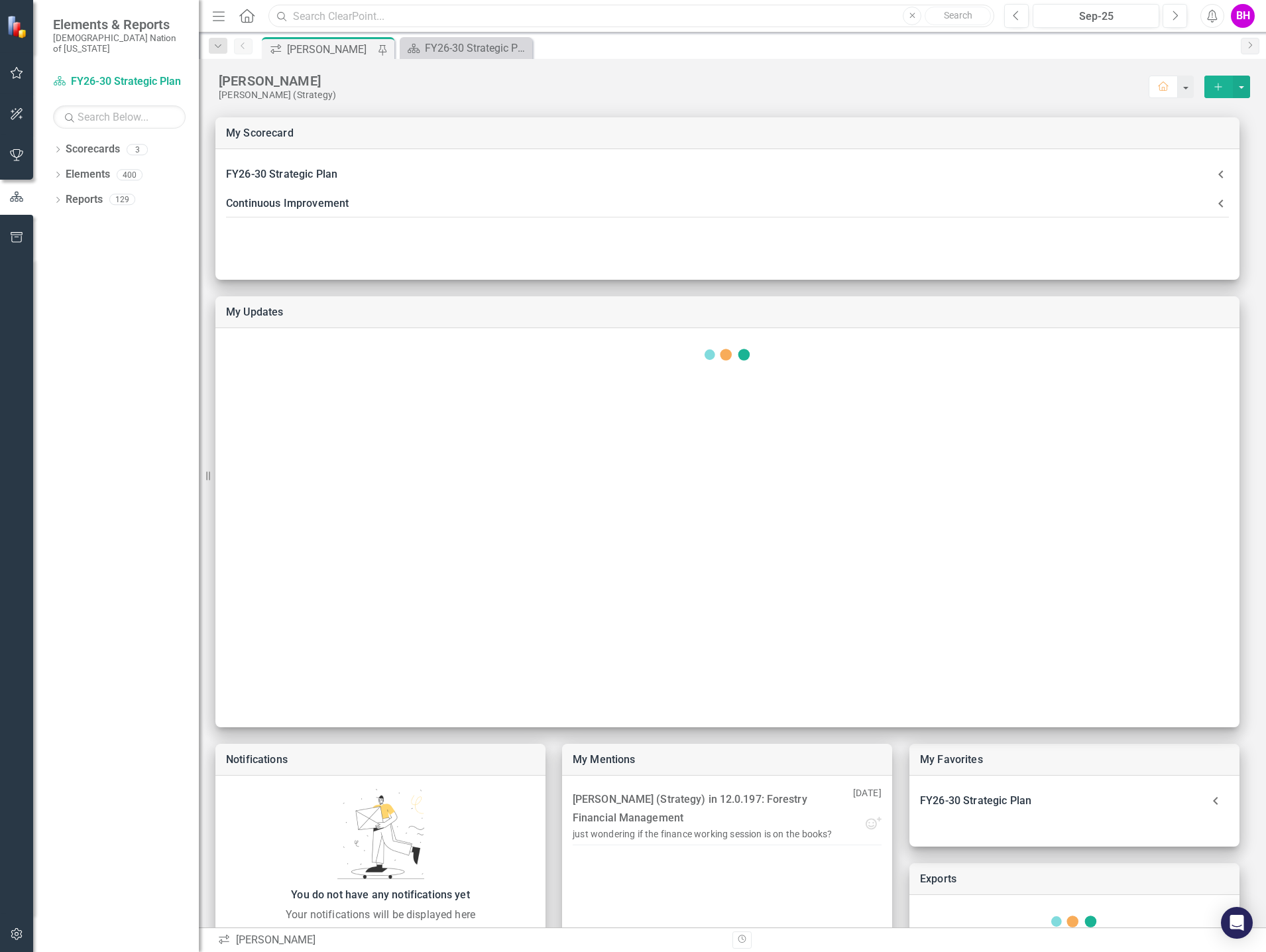
click at [478, 13] on input "text" at bounding box center [631, 16] width 726 height 23
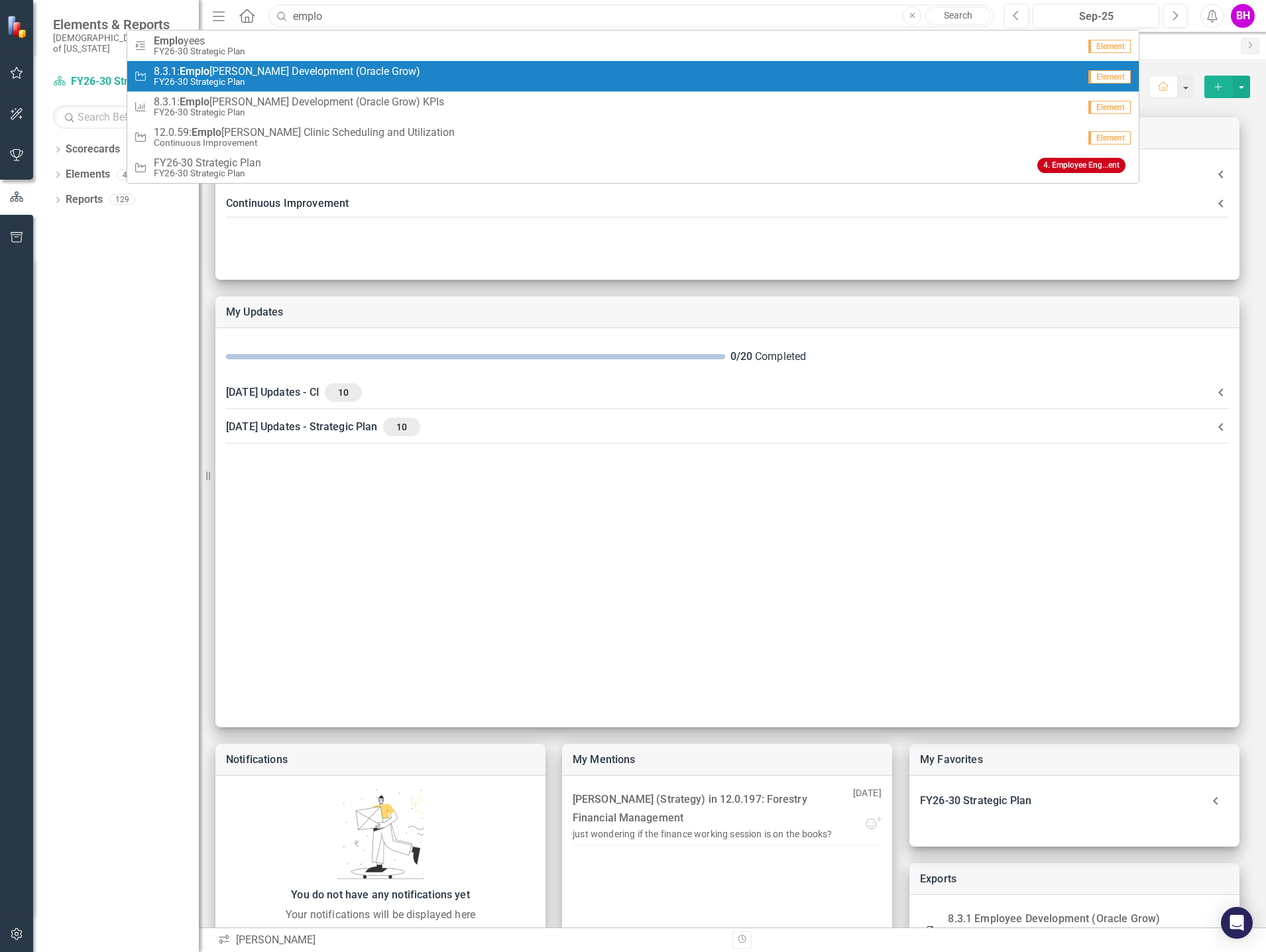
type input "emplo"
click at [424, 79] on div "Strategic Objective 8.3.1: Emplo yee Development (Oracle Grow) FY26-30 Strategi…" at bounding box center [606, 76] width 945 height 22
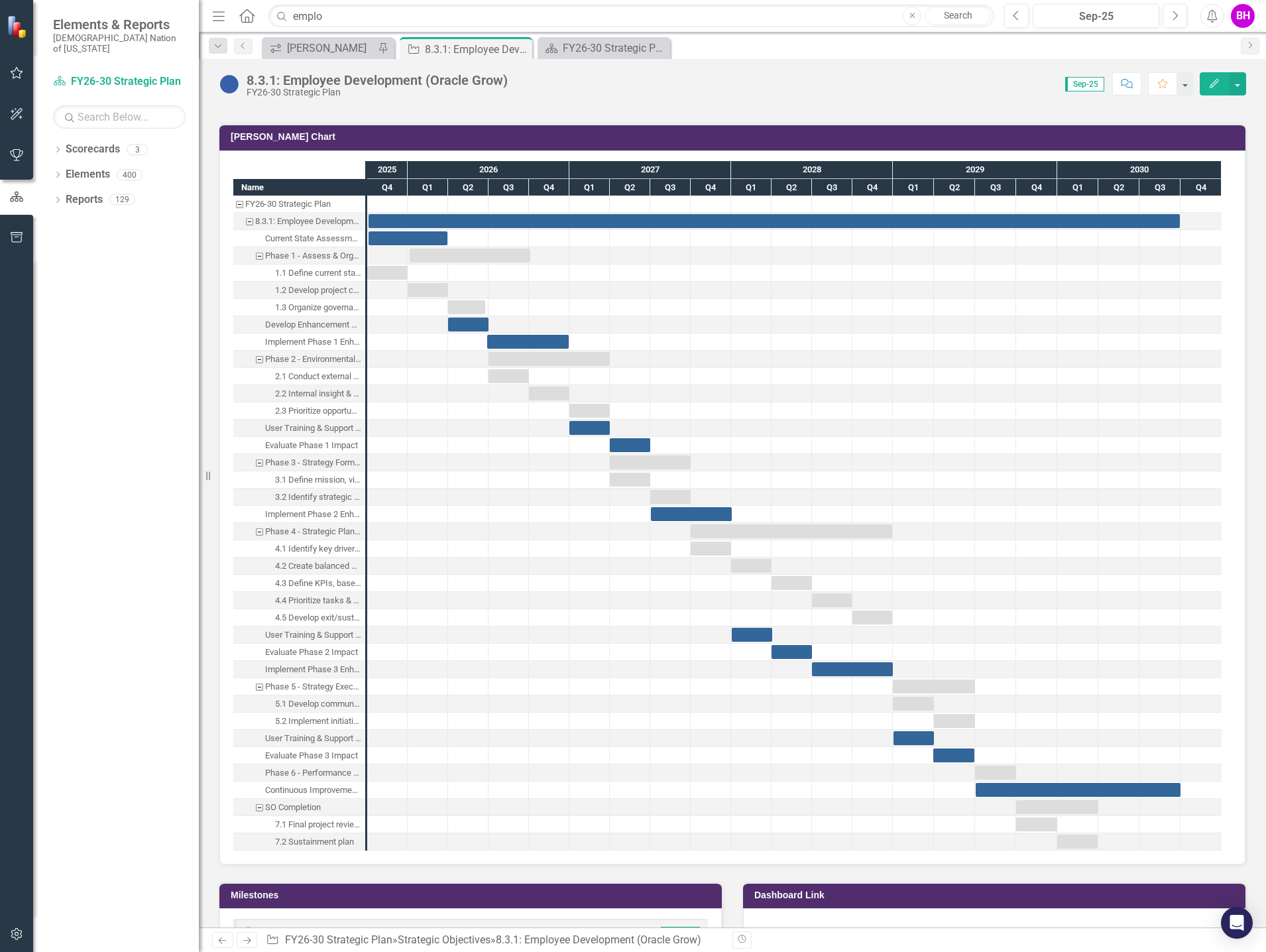
scroll to position [1325, 0]
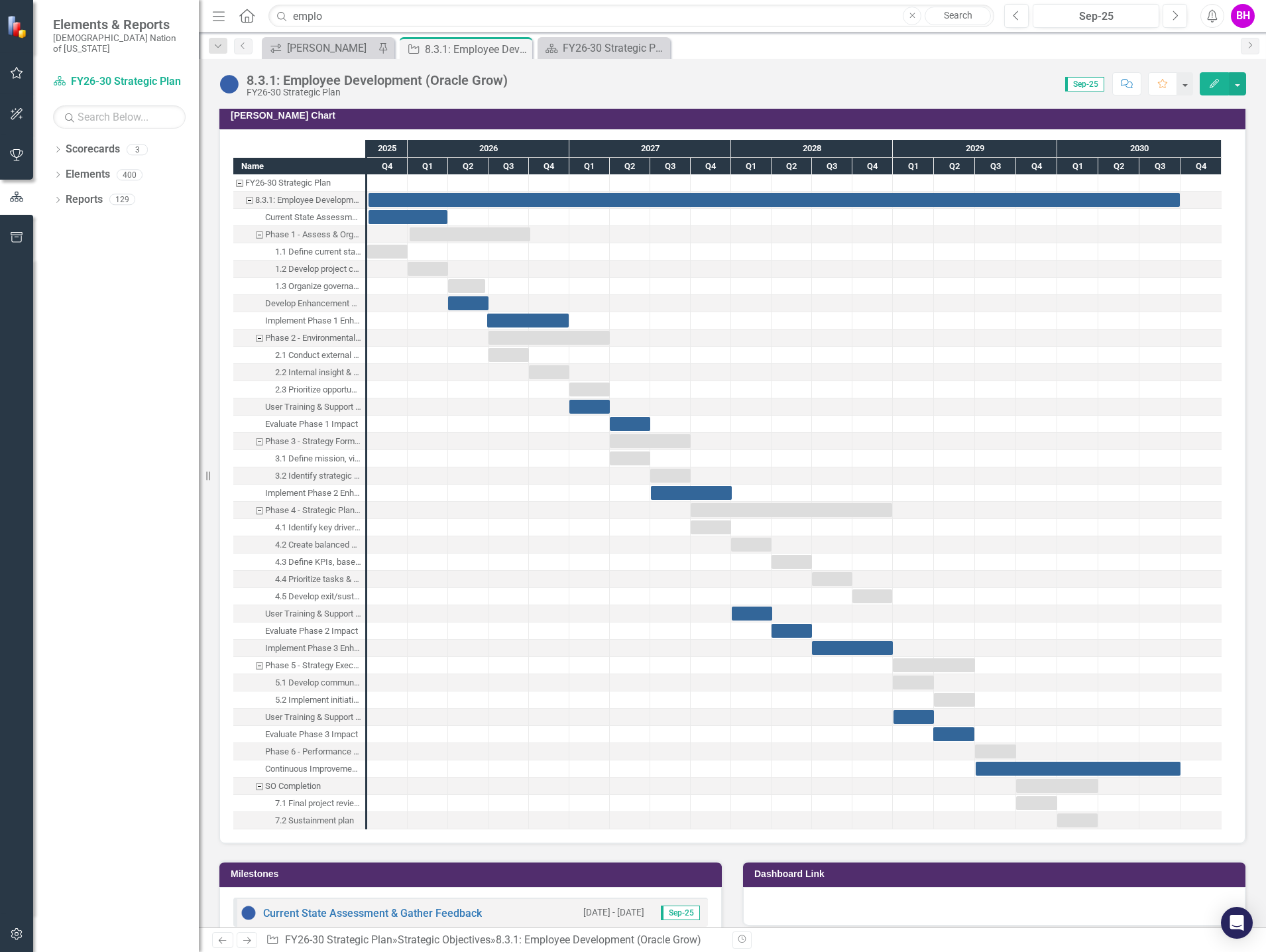
click at [333, 221] on div "Current State Assessment & Gather Feedback" at bounding box center [313, 218] width 96 height 17
click at [341, 218] on div "Current State Assessment & Gather Feedback" at bounding box center [313, 218] width 96 height 17
click at [342, 218] on div "Current State Assessment & Gather Feedback" at bounding box center [313, 218] width 96 height 17
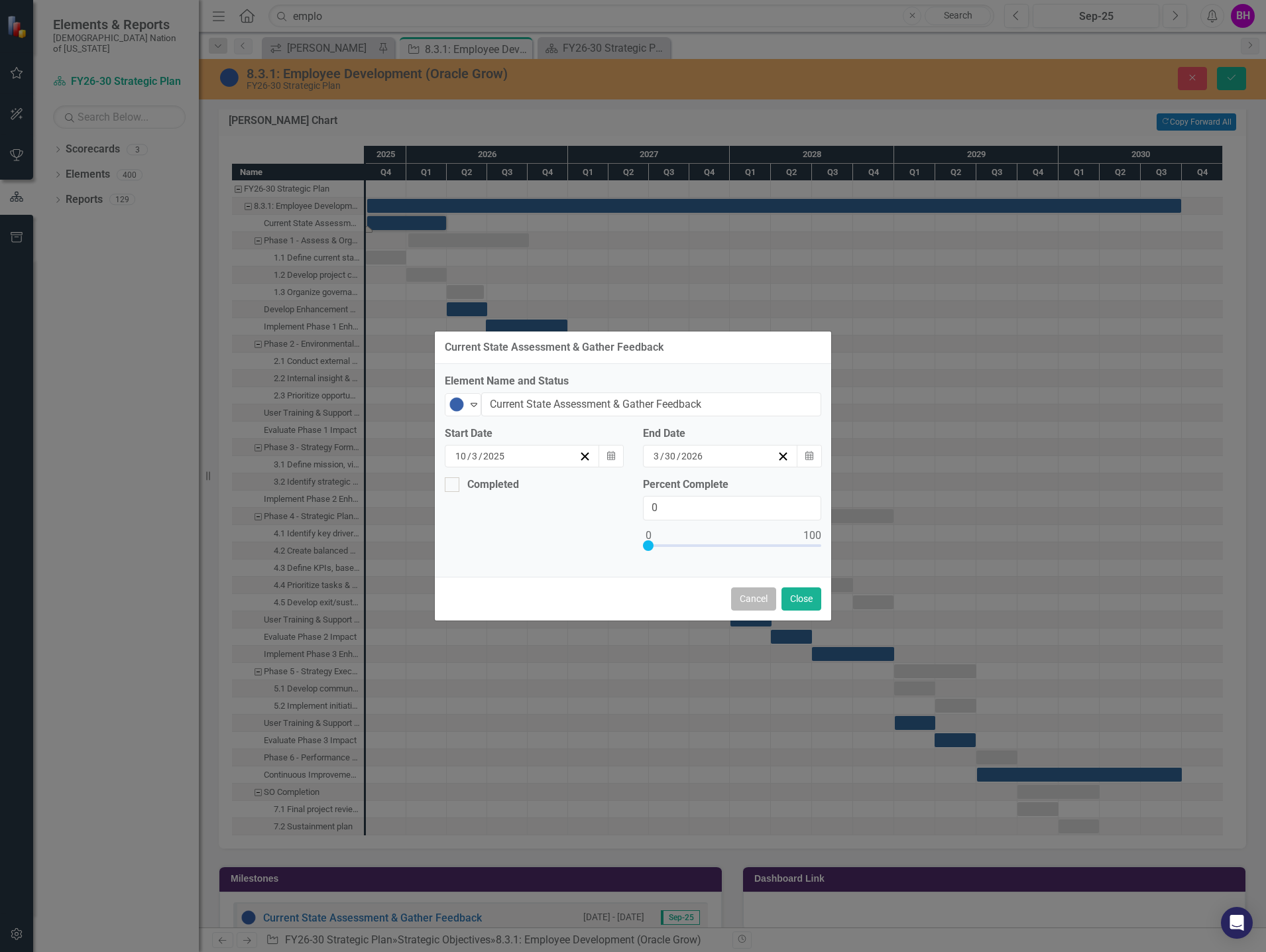
click at [769, 600] on button "Cancel" at bounding box center [753, 599] width 45 height 23
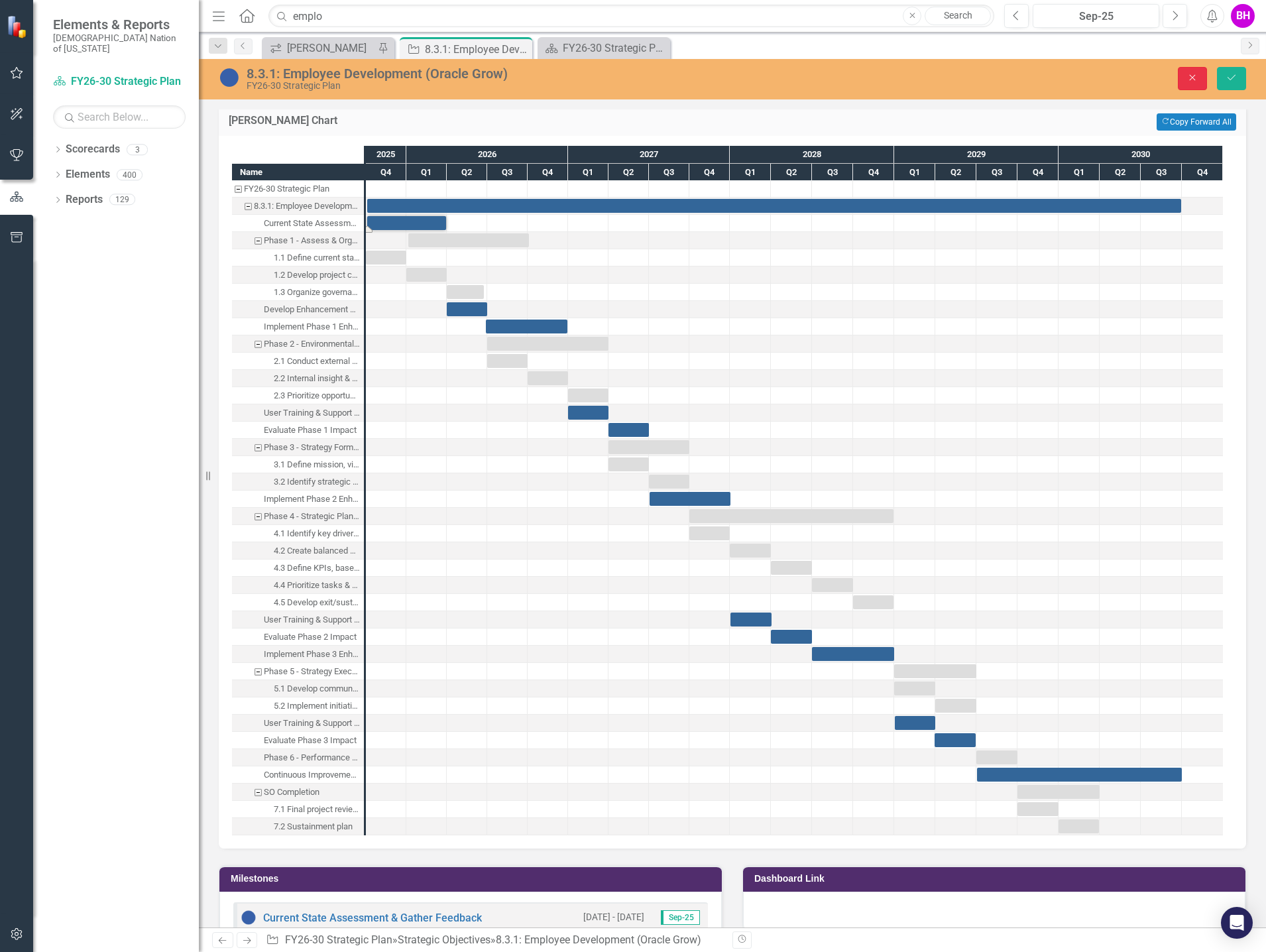
click at [1199, 79] on button "Close" at bounding box center [1192, 79] width 29 height 23
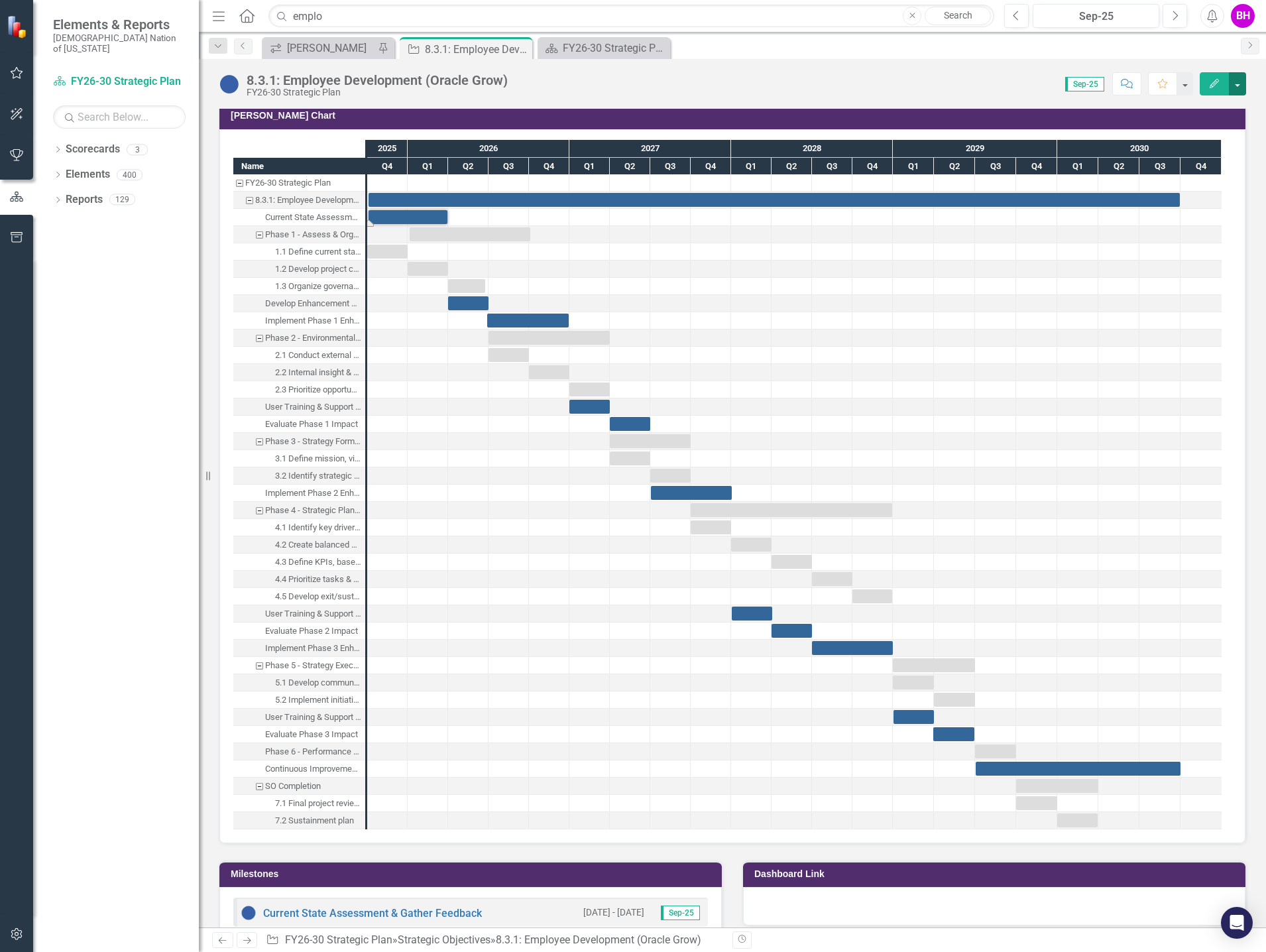
click at [1240, 78] on button "button" at bounding box center [1238, 84] width 17 height 23
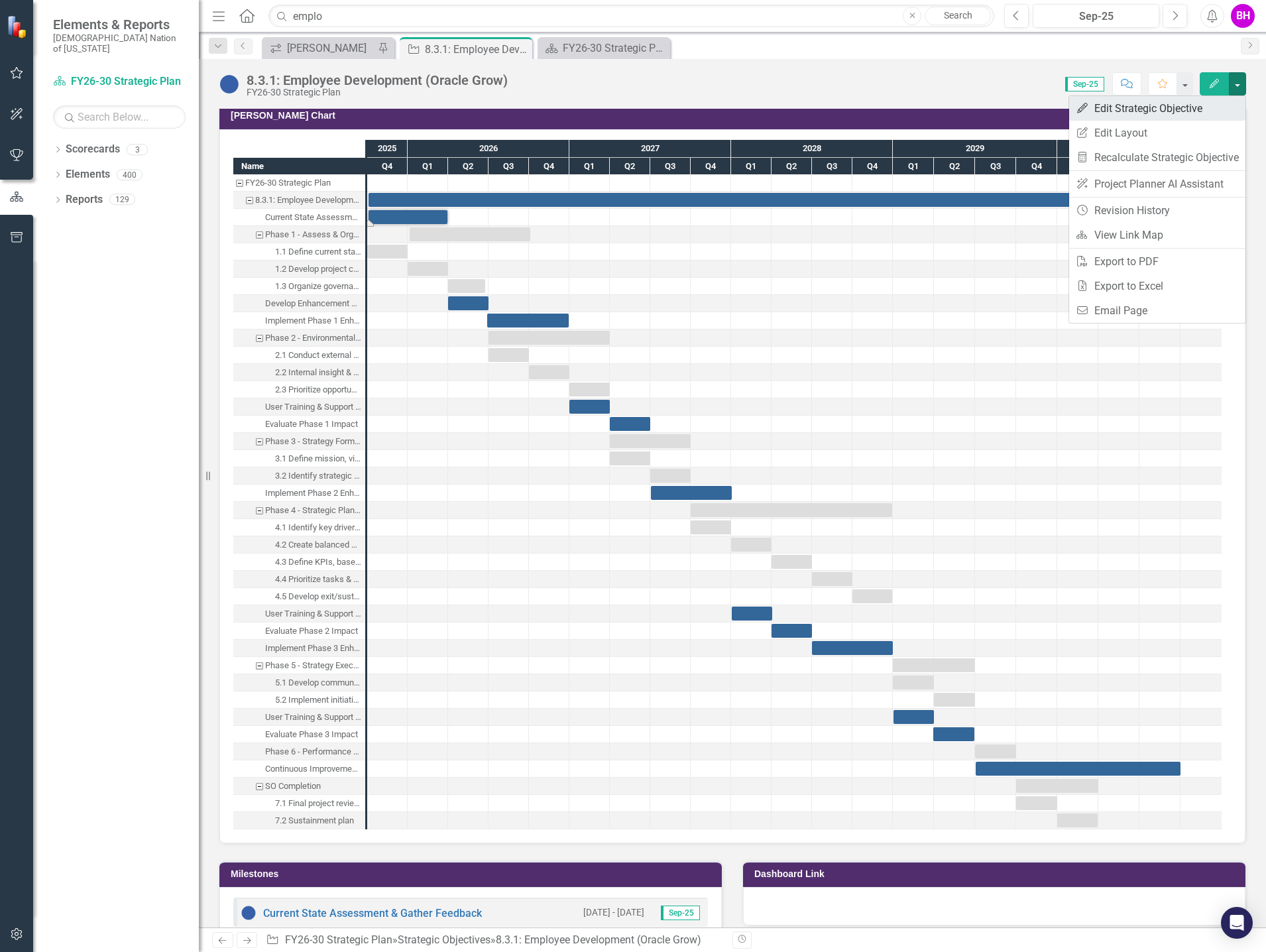
click at [1203, 115] on link "Edit Edit Strategic Objective" at bounding box center [1158, 108] width 176 height 25
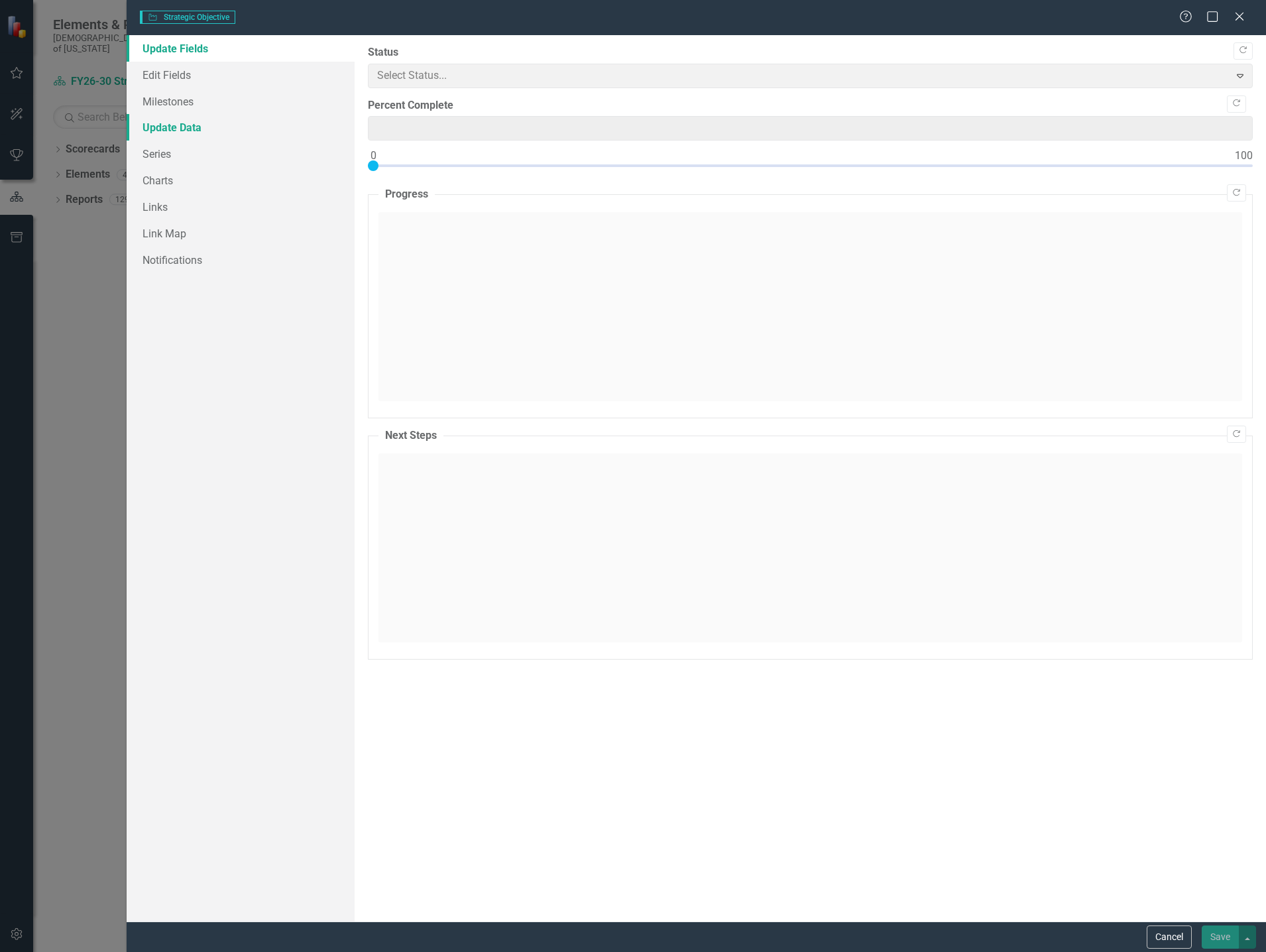
type input "0"
click at [213, 114] on link "Update Data" at bounding box center [240, 127] width 228 height 26
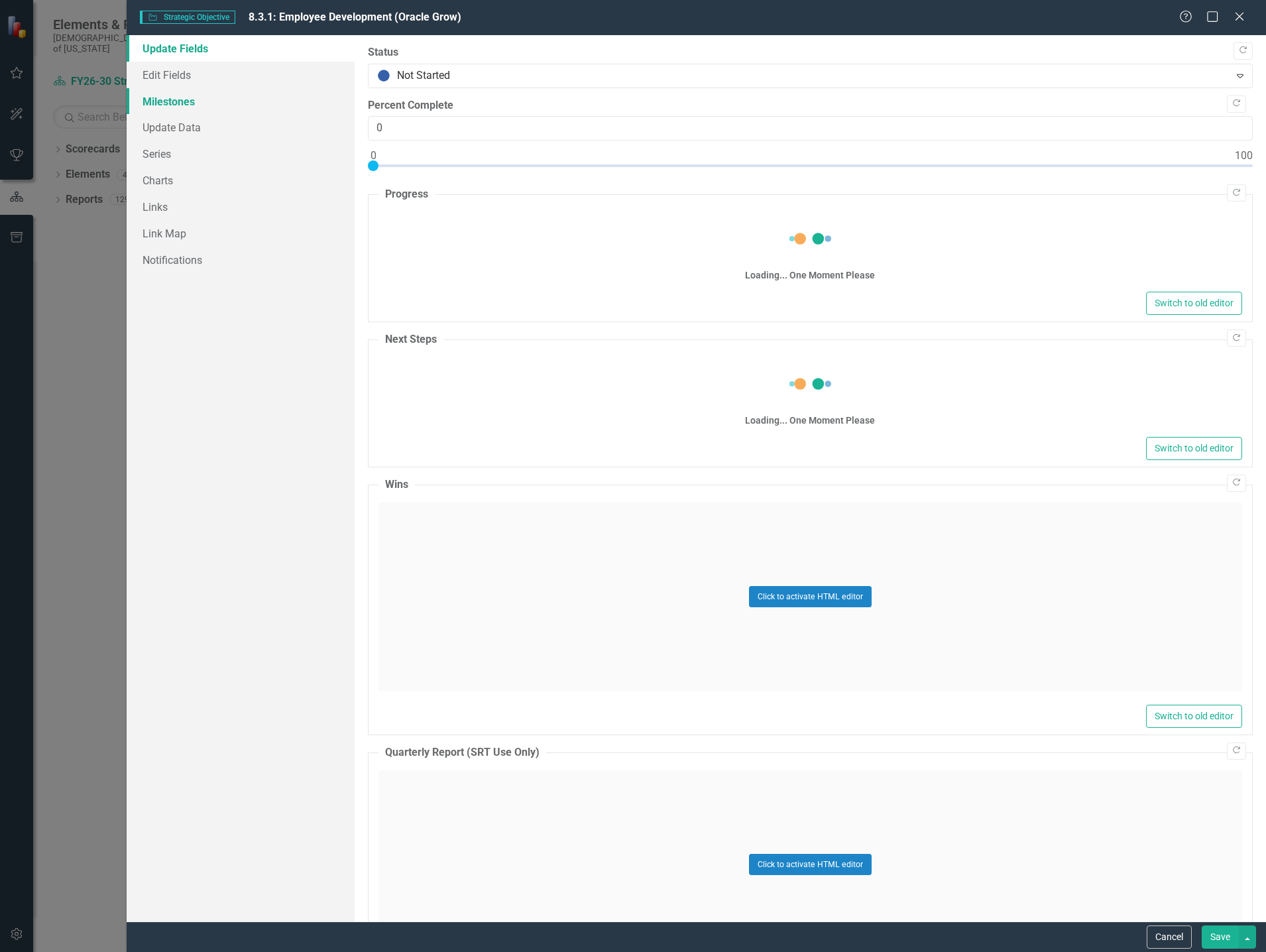
click at [216, 102] on link "Milestones" at bounding box center [240, 101] width 228 height 26
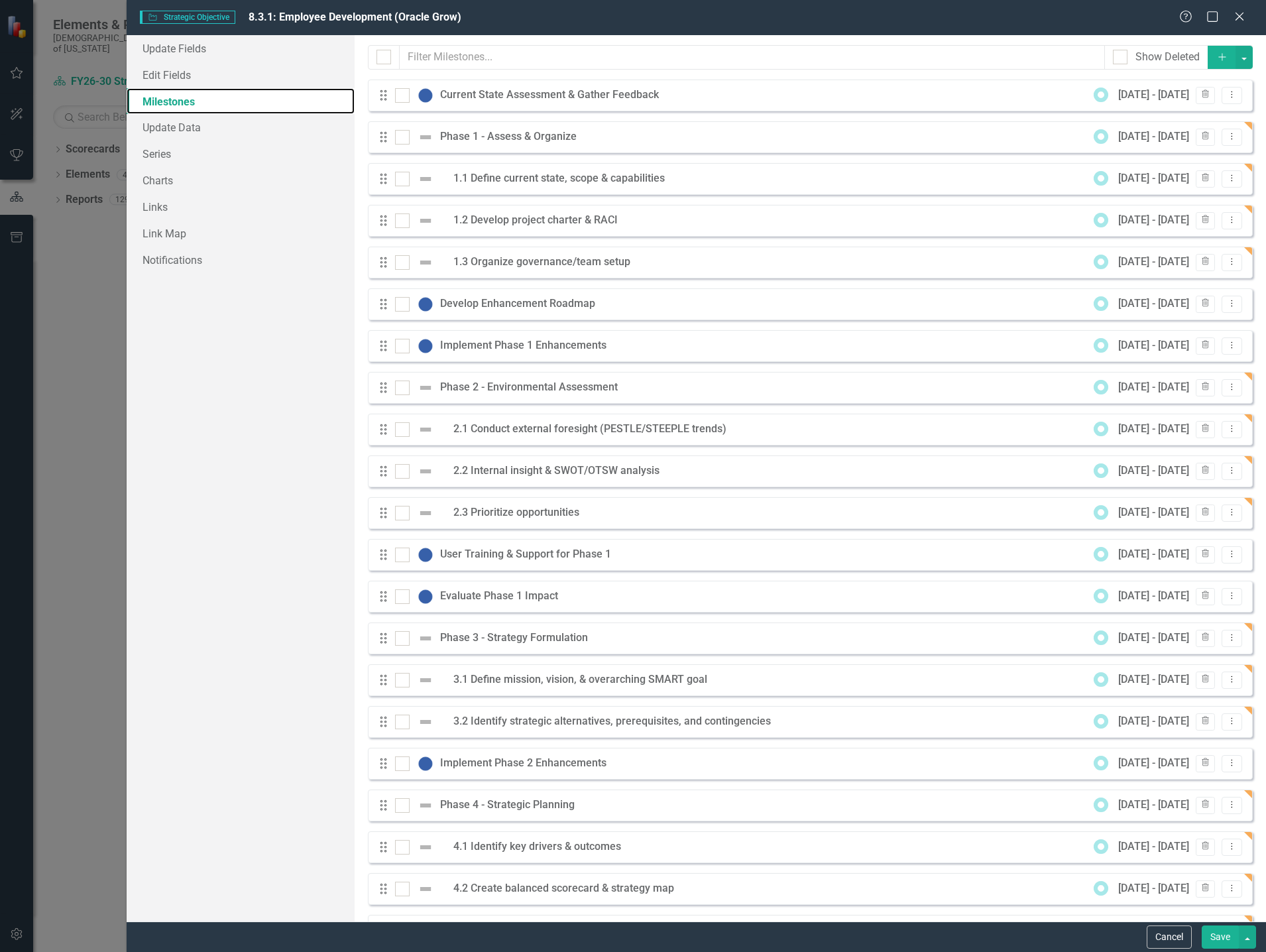
scroll to position [0, 0]
click at [1200, 98] on icon "Trash" at bounding box center [1206, 95] width 10 height 8
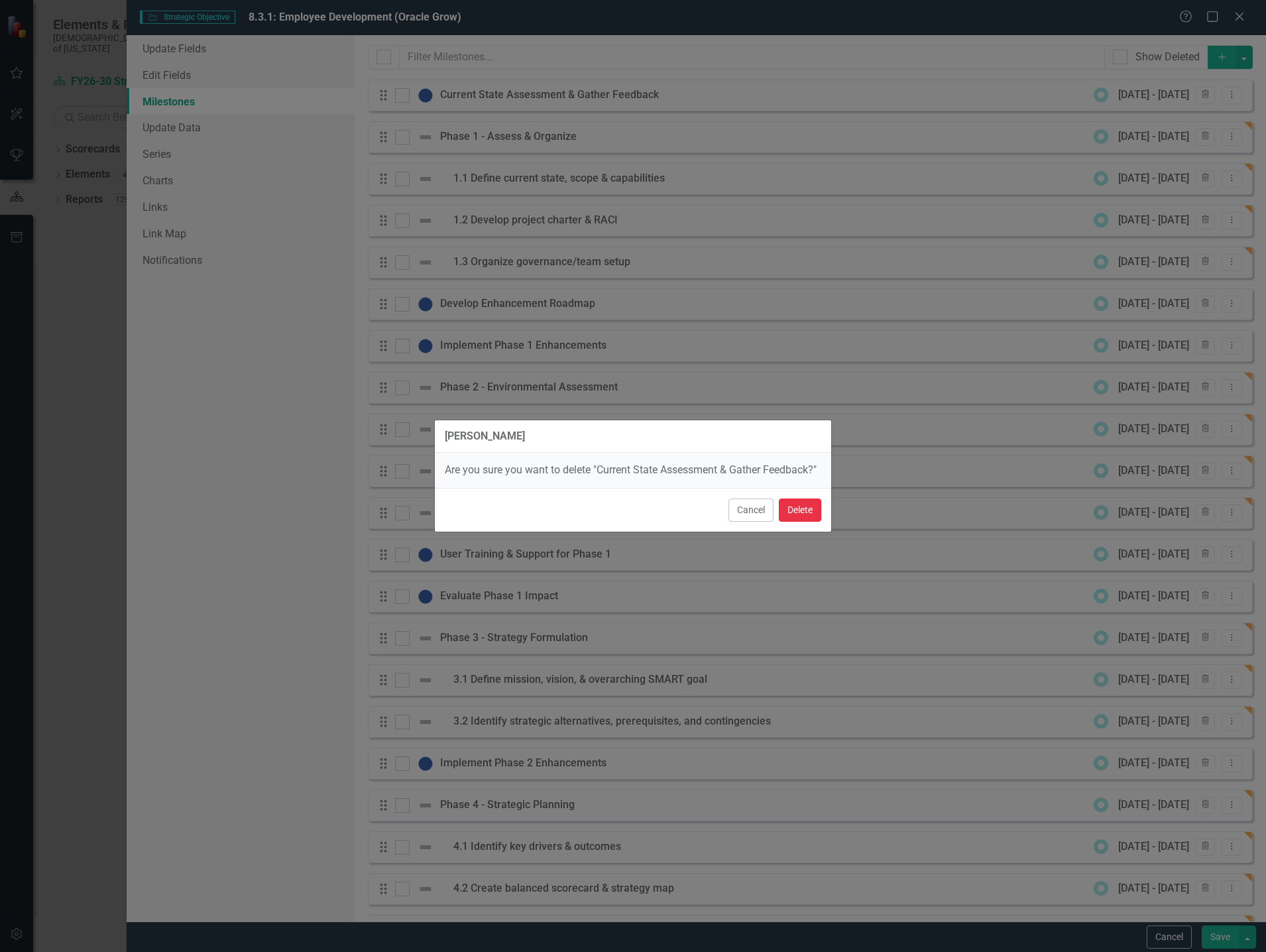
click at [807, 512] on button "Delete" at bounding box center [800, 510] width 42 height 23
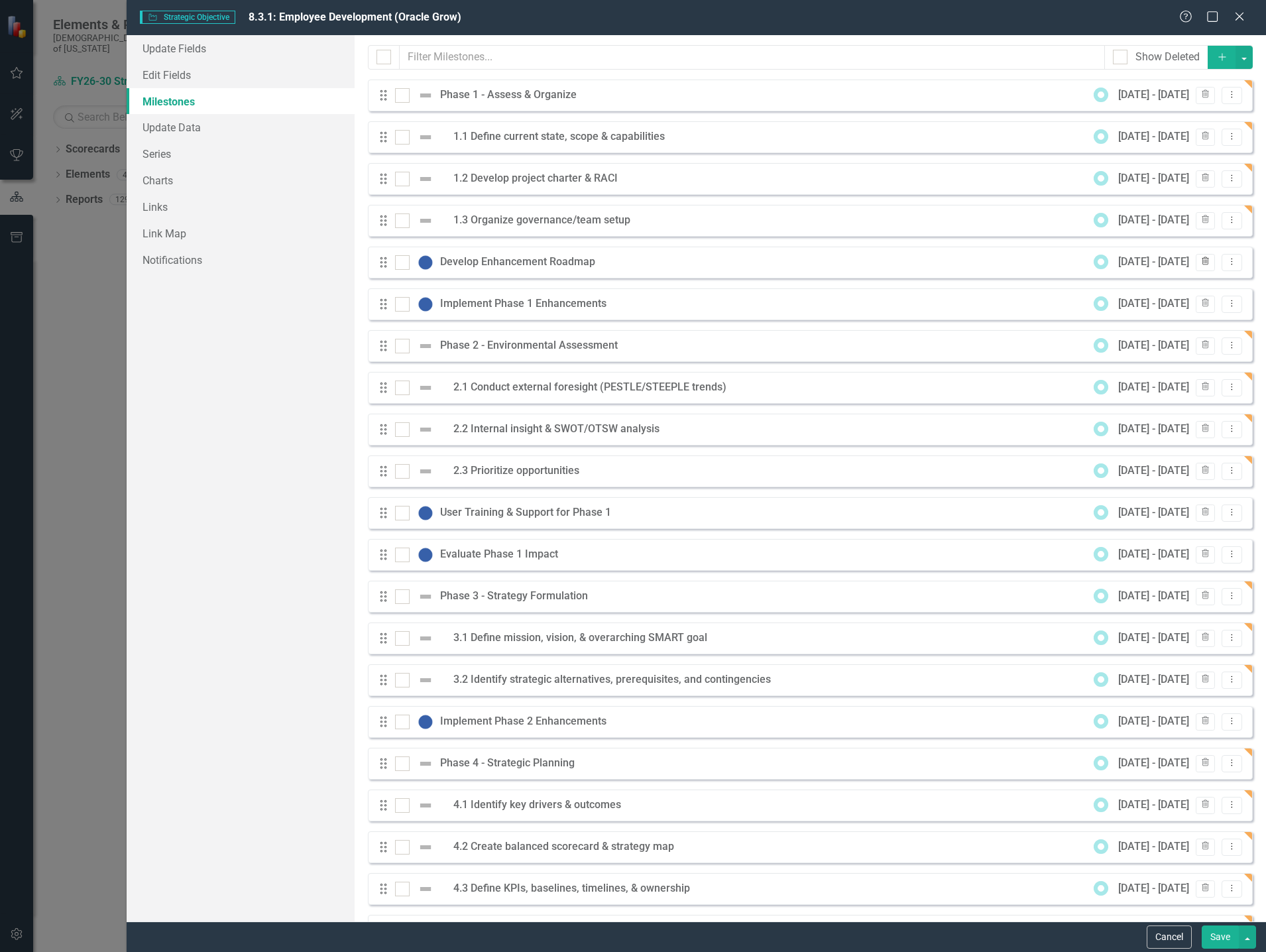
click at [1200, 262] on icon "Trash" at bounding box center [1206, 261] width 10 height 8
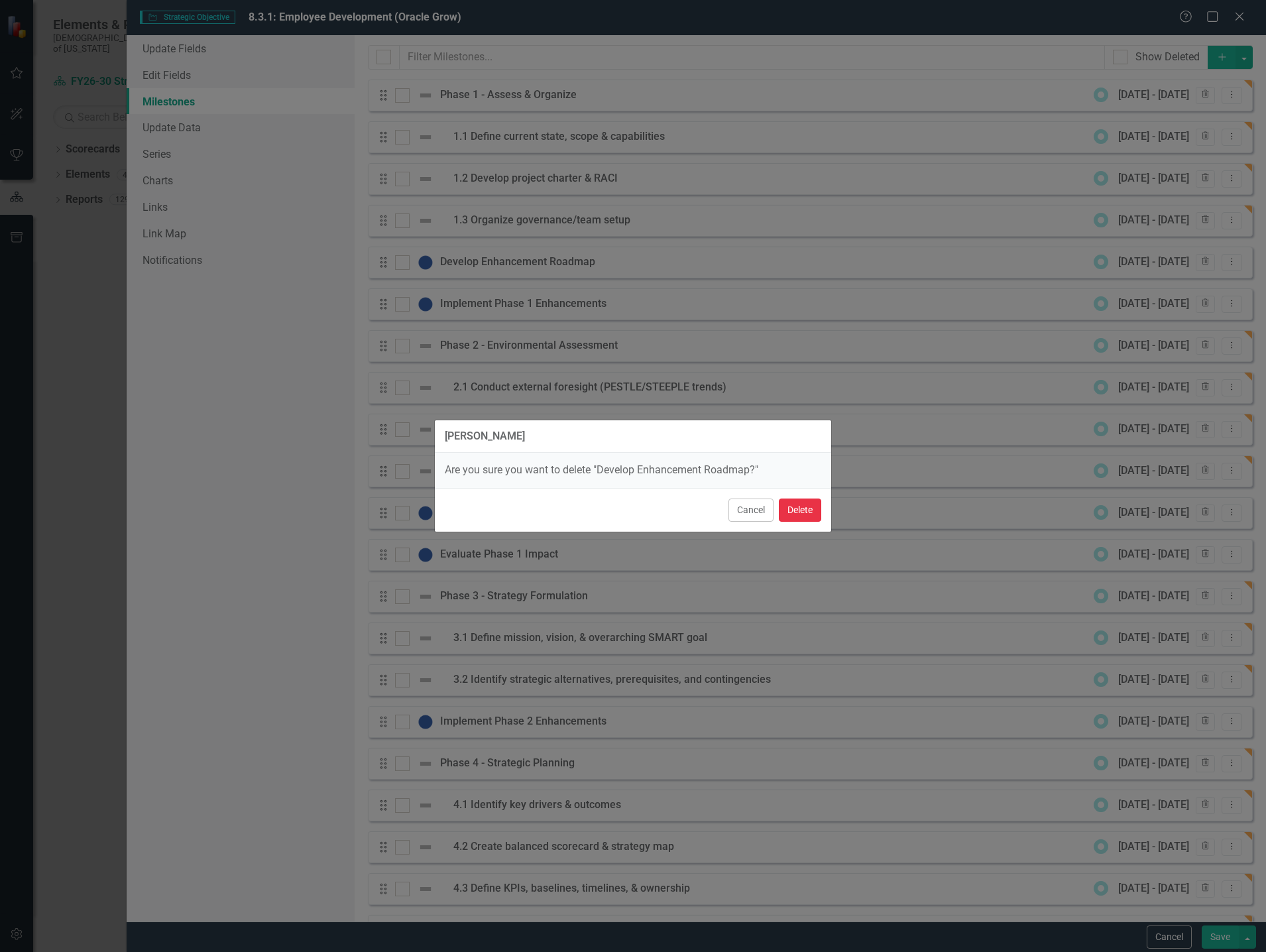
click at [812, 512] on button "Delete" at bounding box center [800, 510] width 42 height 23
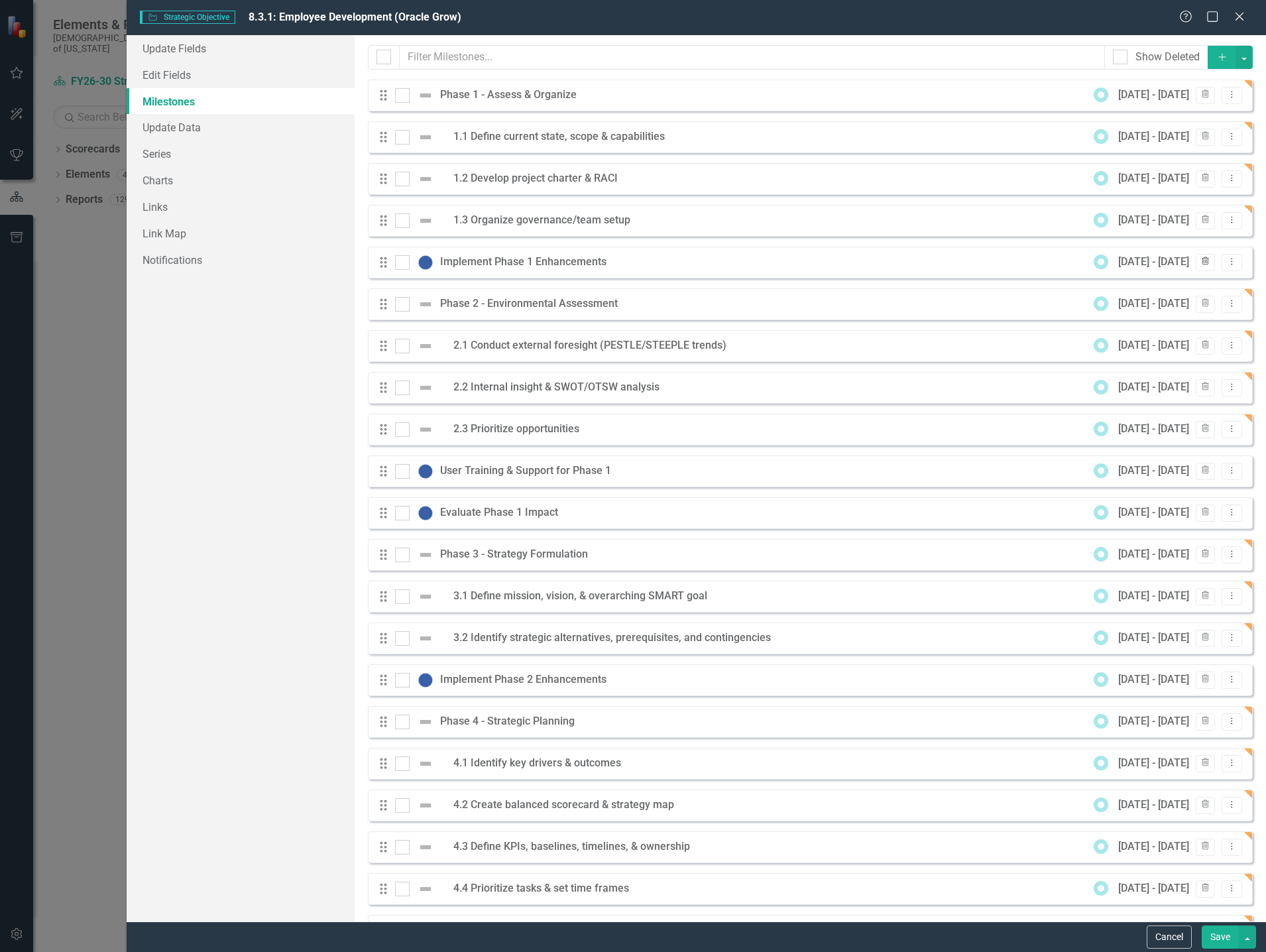
click at [1200, 259] on icon "Trash" at bounding box center [1206, 261] width 10 height 8
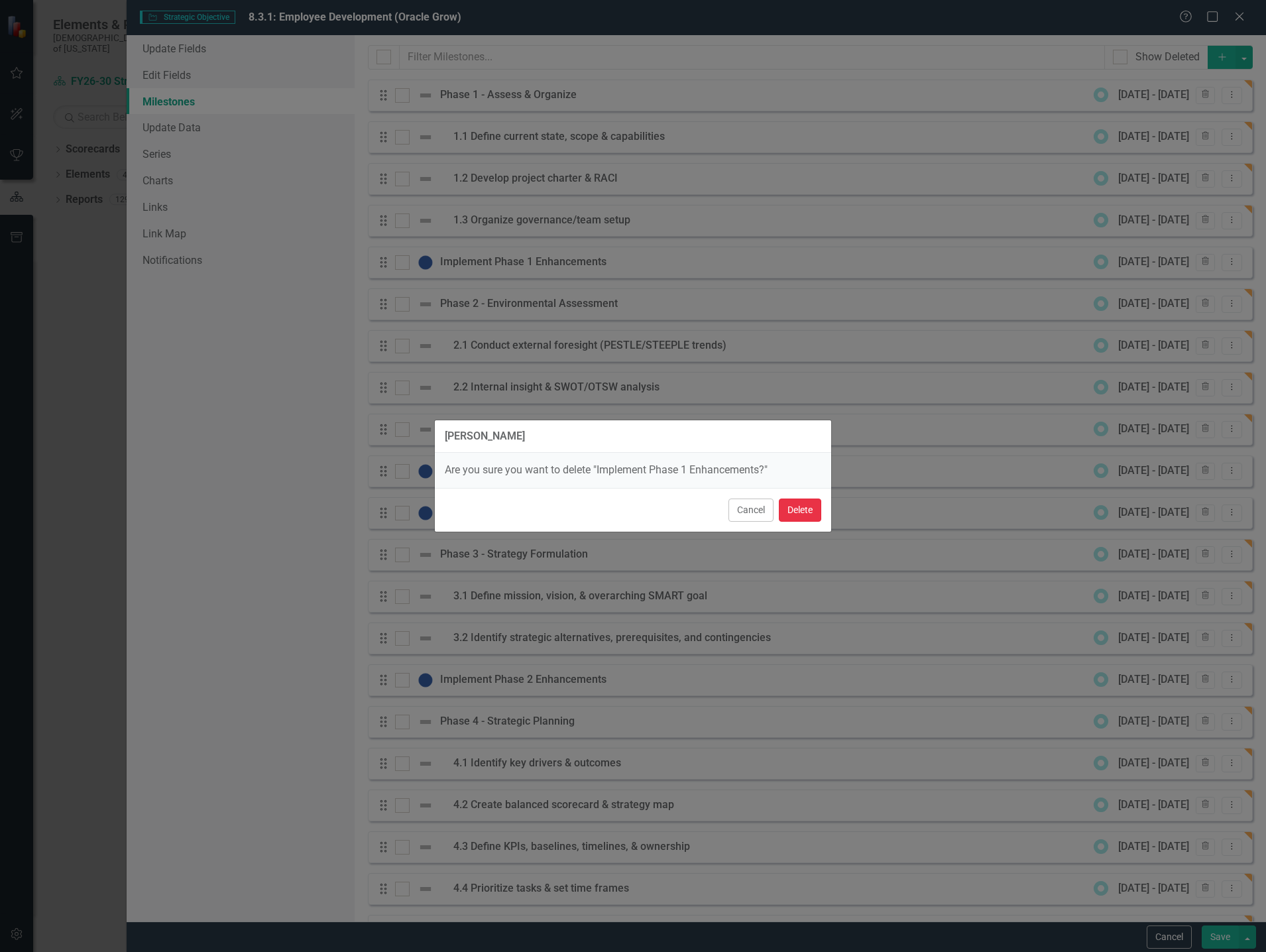
click at [794, 509] on button "Delete" at bounding box center [800, 510] width 42 height 23
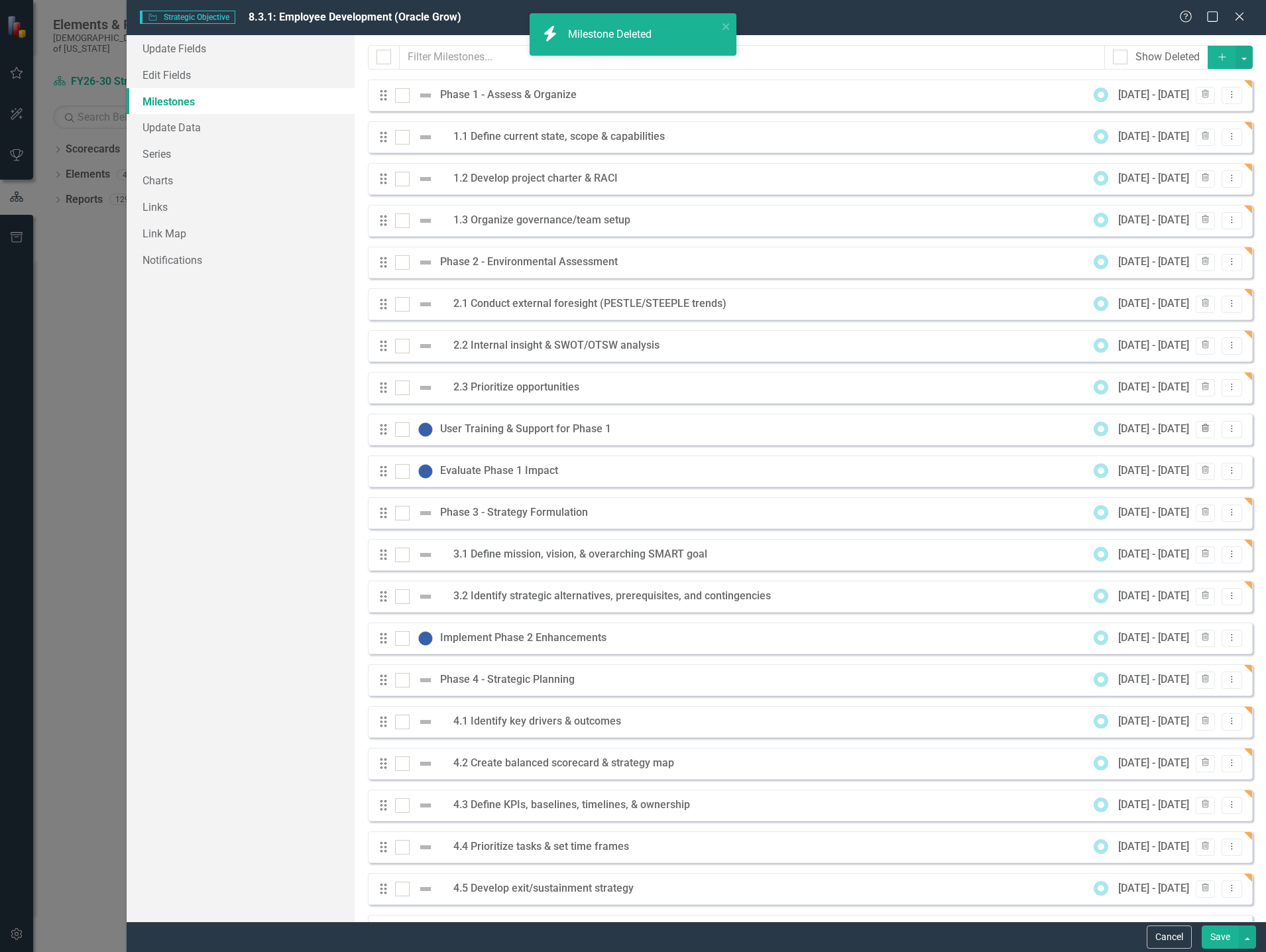
click at [1200, 429] on icon "Trash" at bounding box center [1206, 429] width 10 height 8
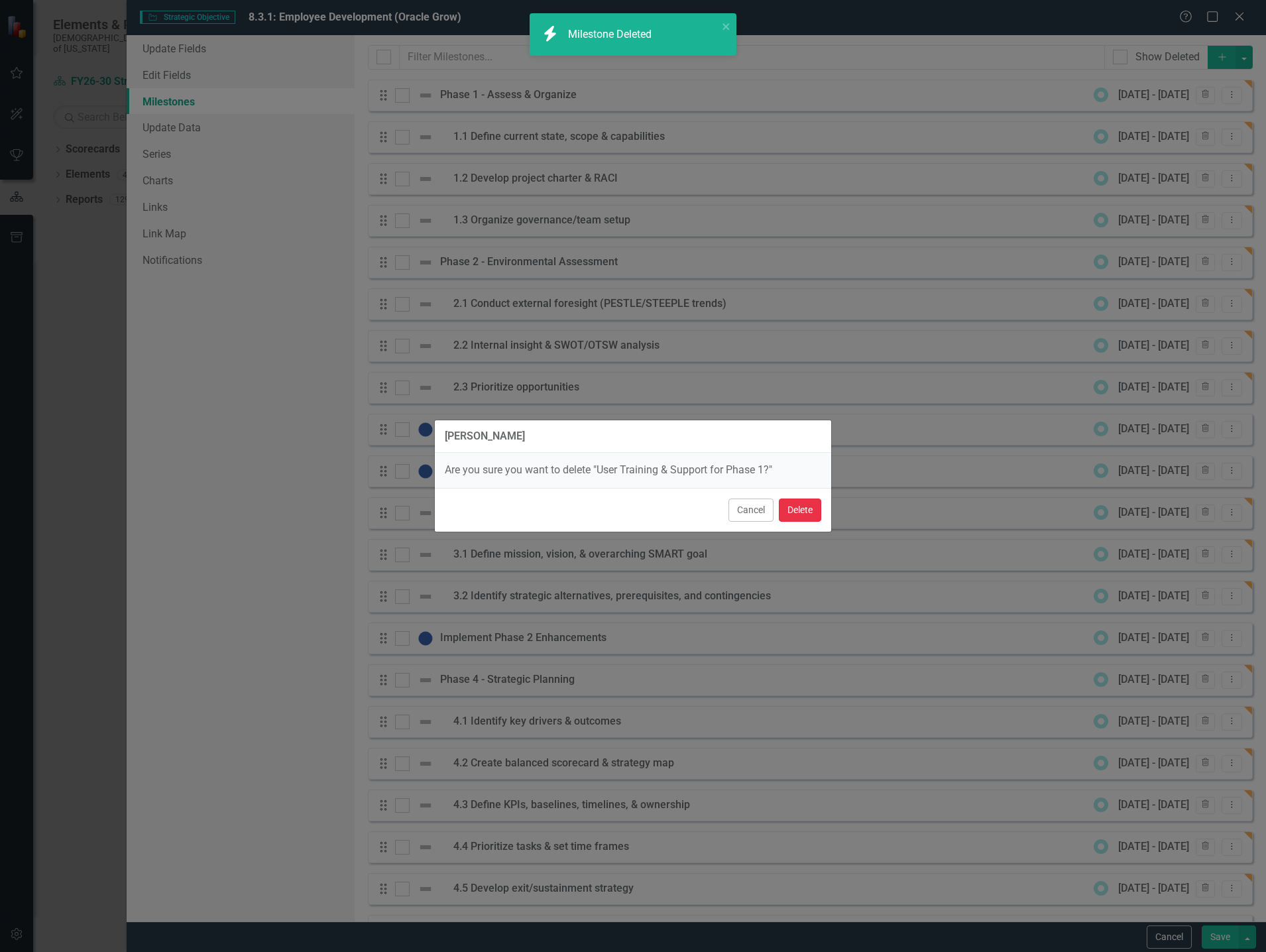
click at [809, 505] on button "Delete" at bounding box center [800, 510] width 42 height 23
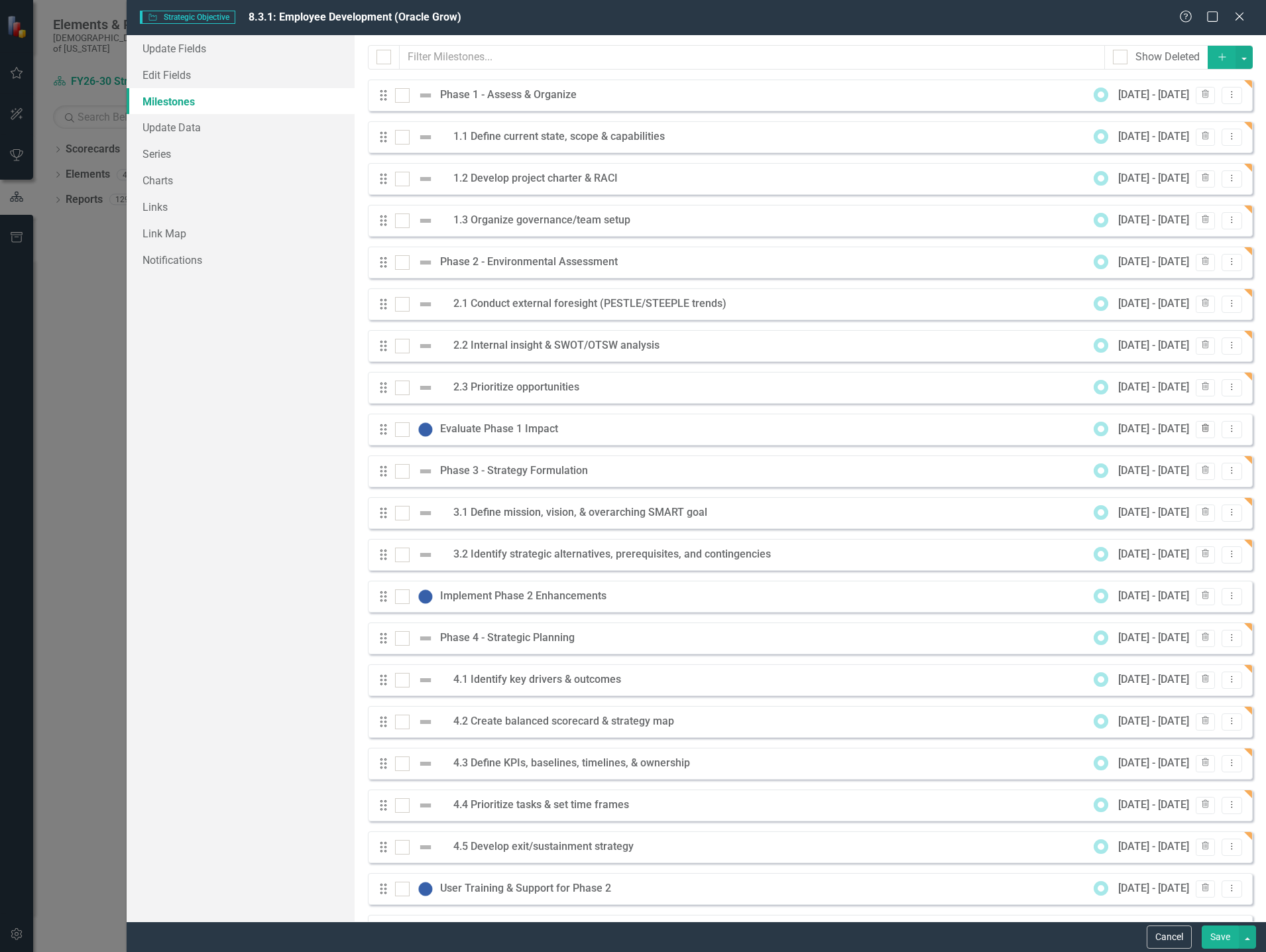
click at [1202, 427] on icon "button" at bounding box center [1206, 428] width 7 height 8
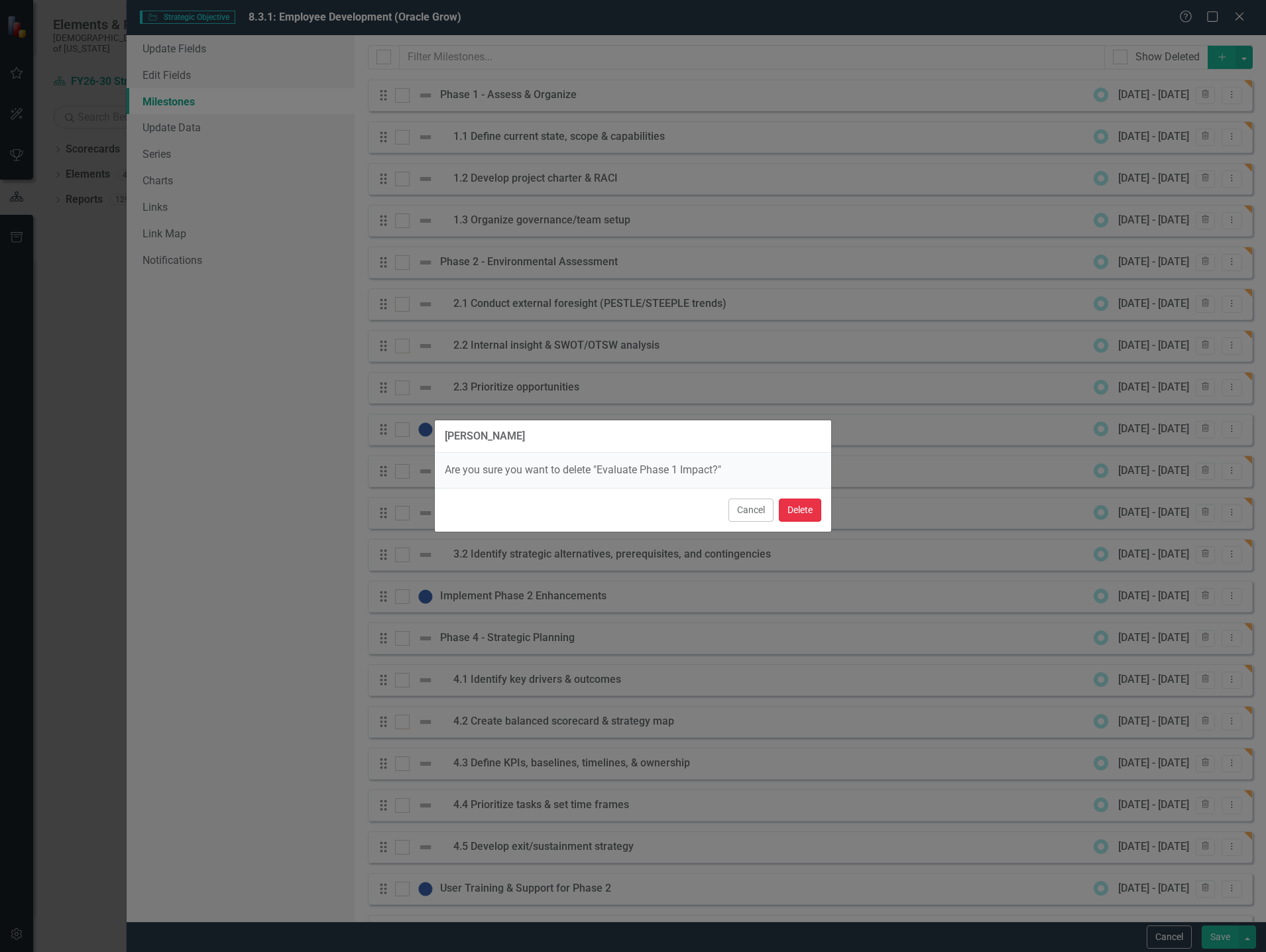
click at [804, 509] on button "Delete" at bounding box center [800, 510] width 42 height 23
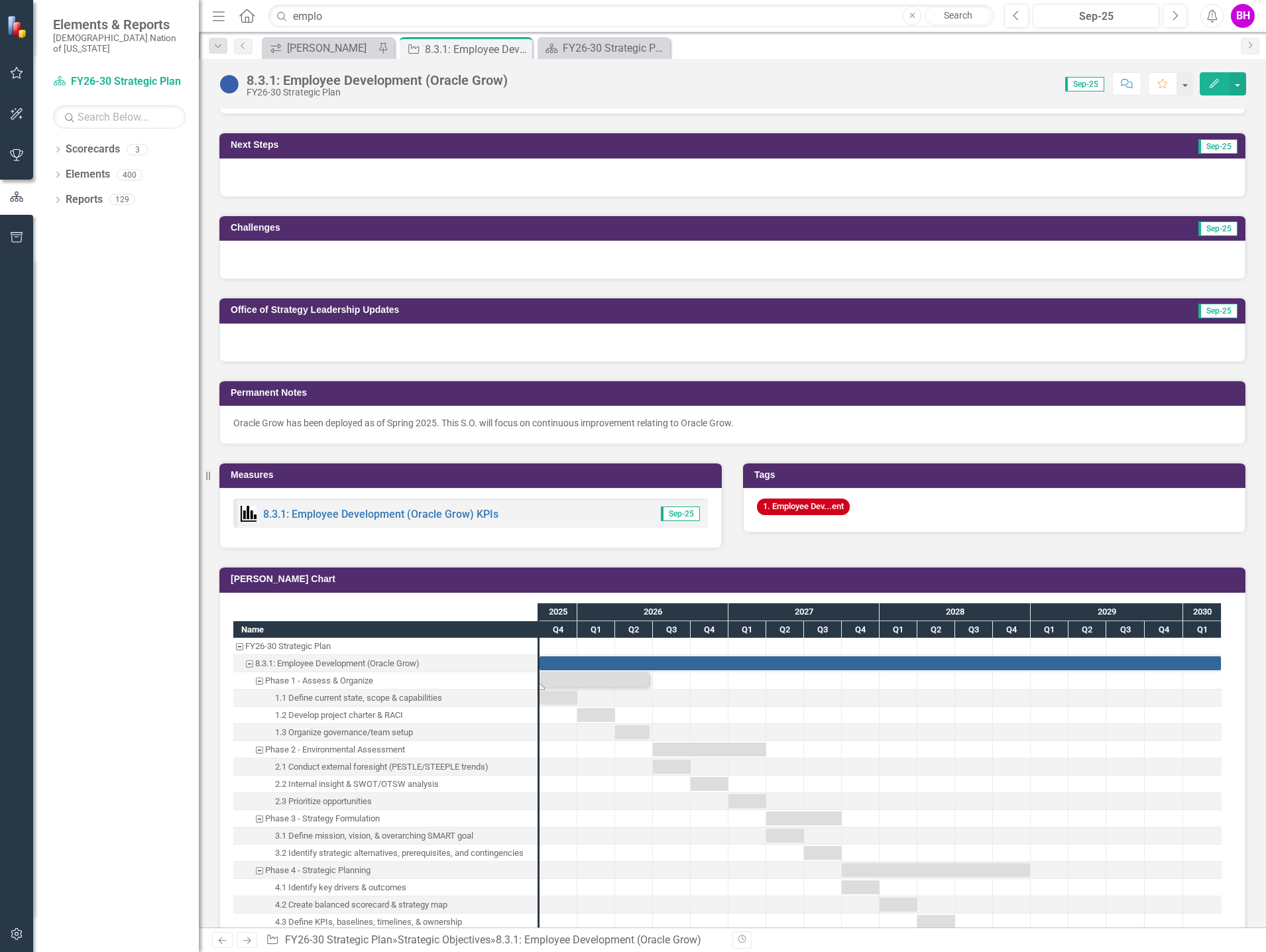
scroll to position [862, 0]
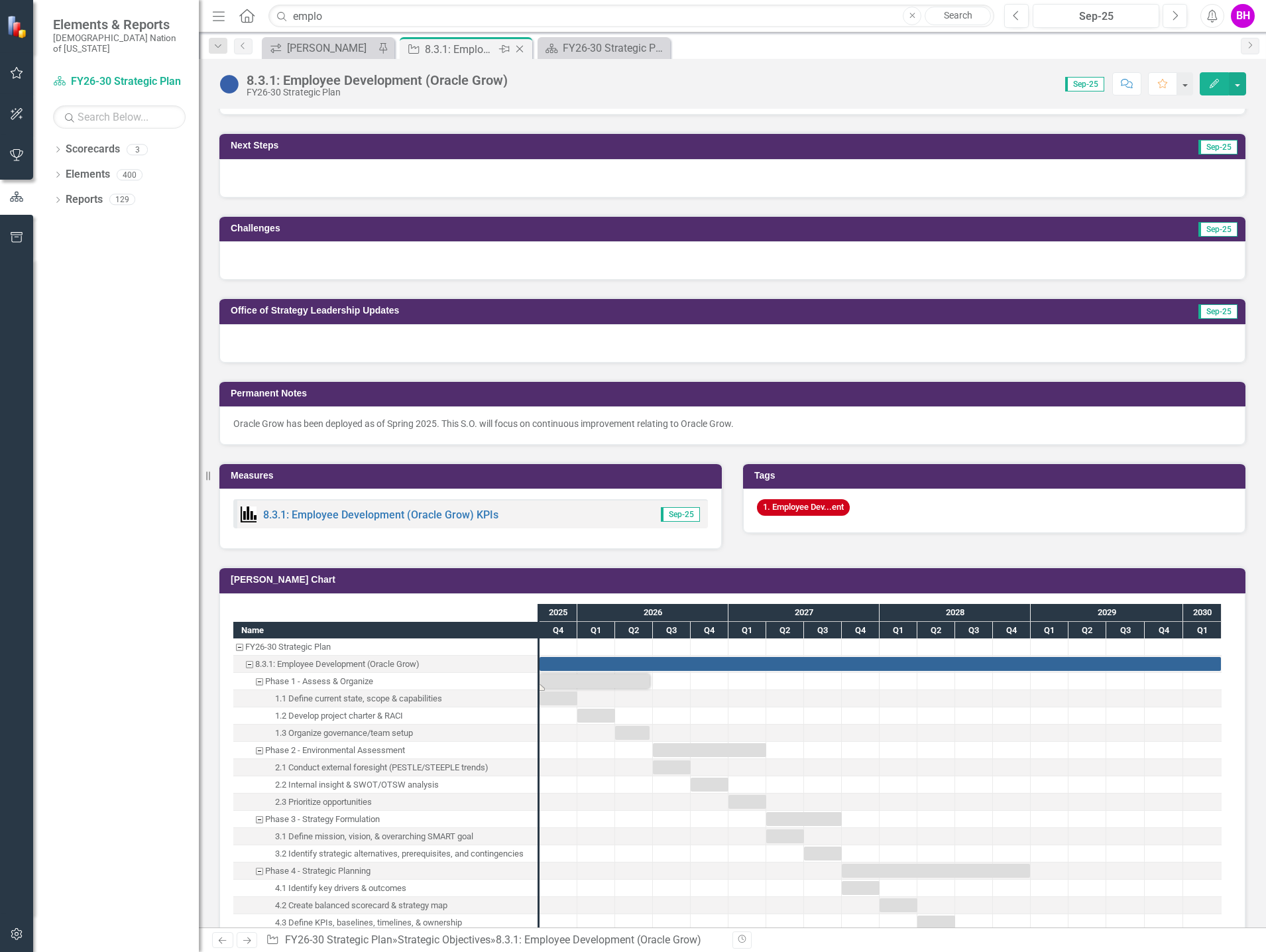
click at [519, 48] on icon at bounding box center [520, 49] width 7 height 7
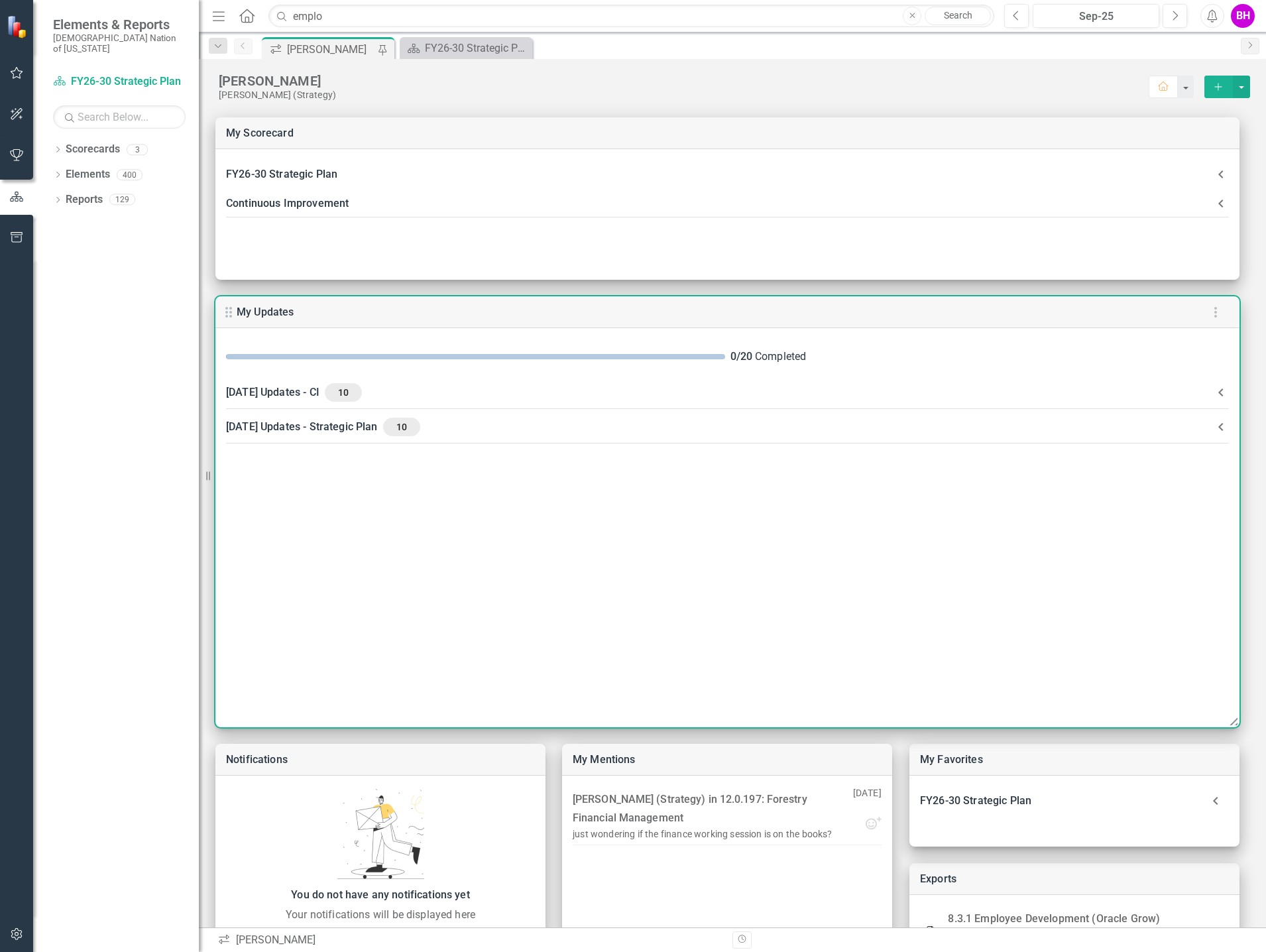
click at [420, 427] on div "10" at bounding box center [401, 427] width 37 height 18
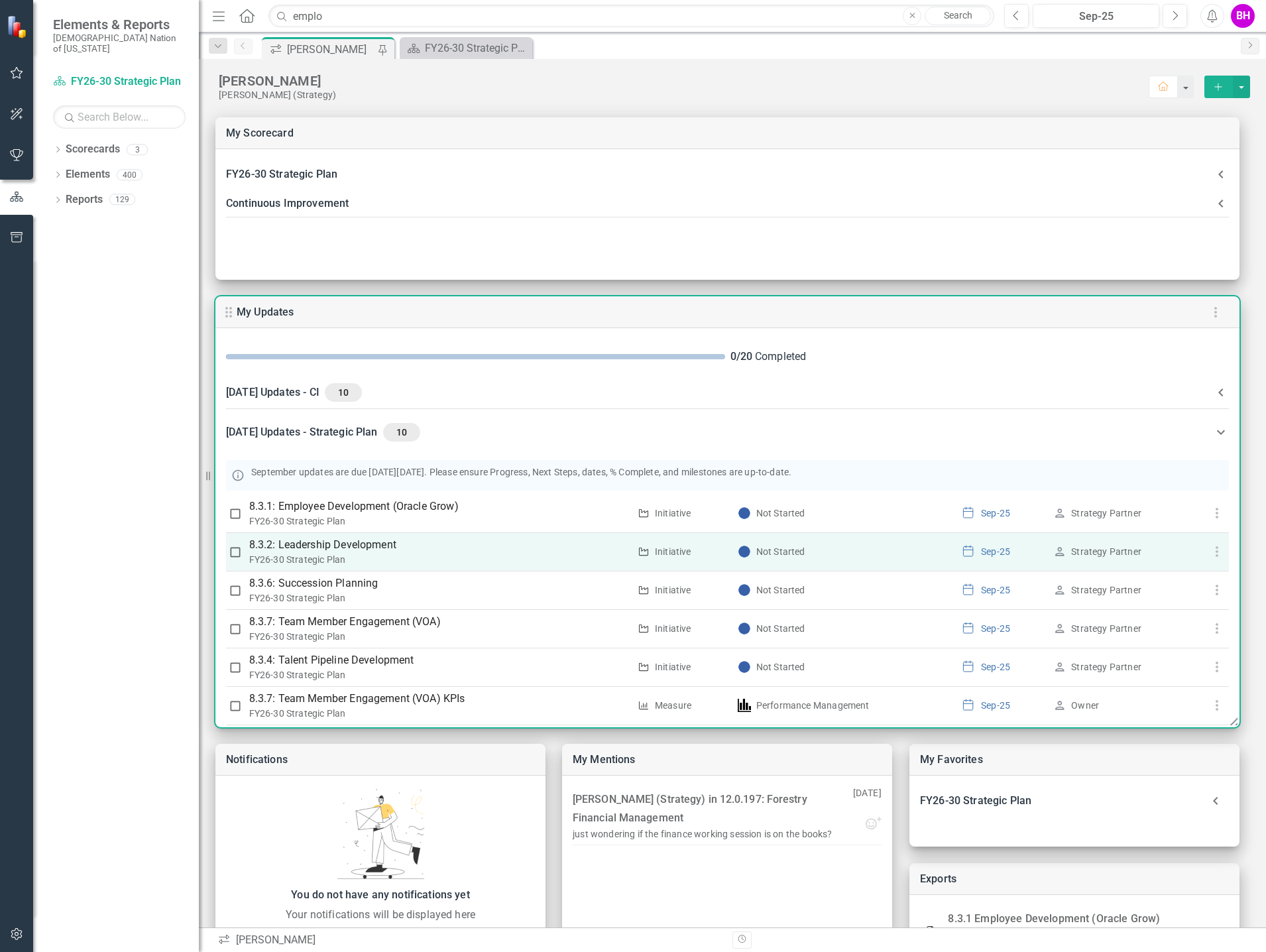
click at [372, 542] on p "8.3.2: Leadership Development" at bounding box center [439, 545] width 380 height 16
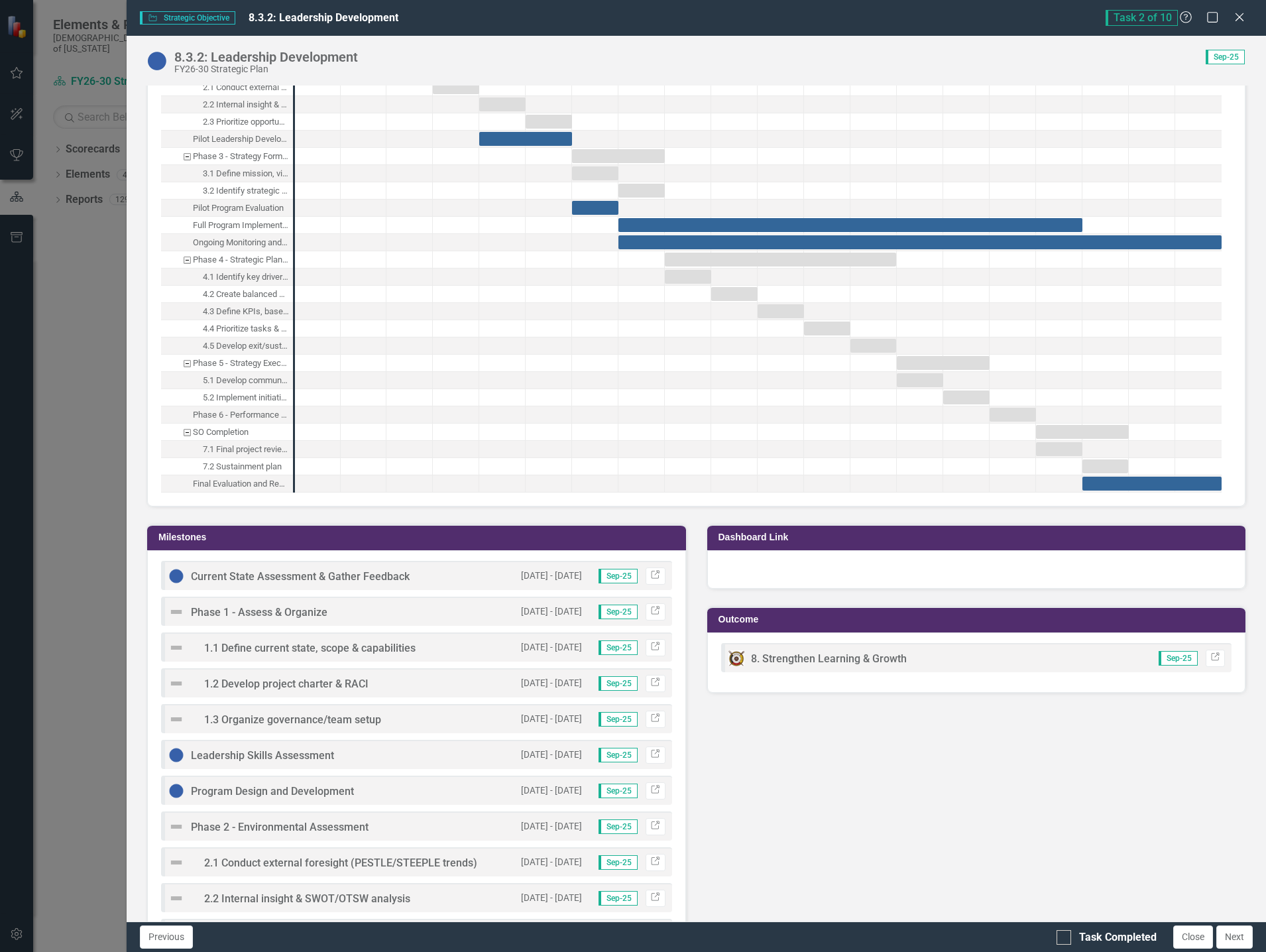
scroll to position [1392, 0]
